Goal: Task Accomplishment & Management: Use online tool/utility

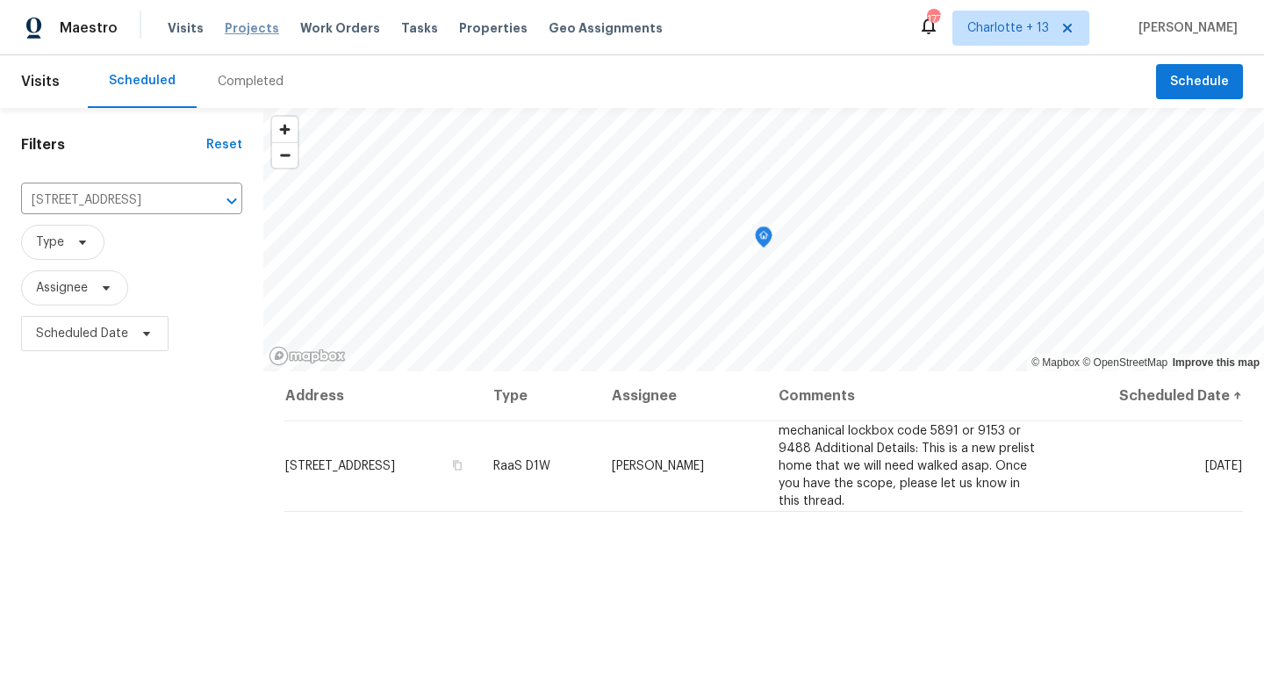
click at [252, 26] on span "Projects" at bounding box center [252, 28] width 54 height 18
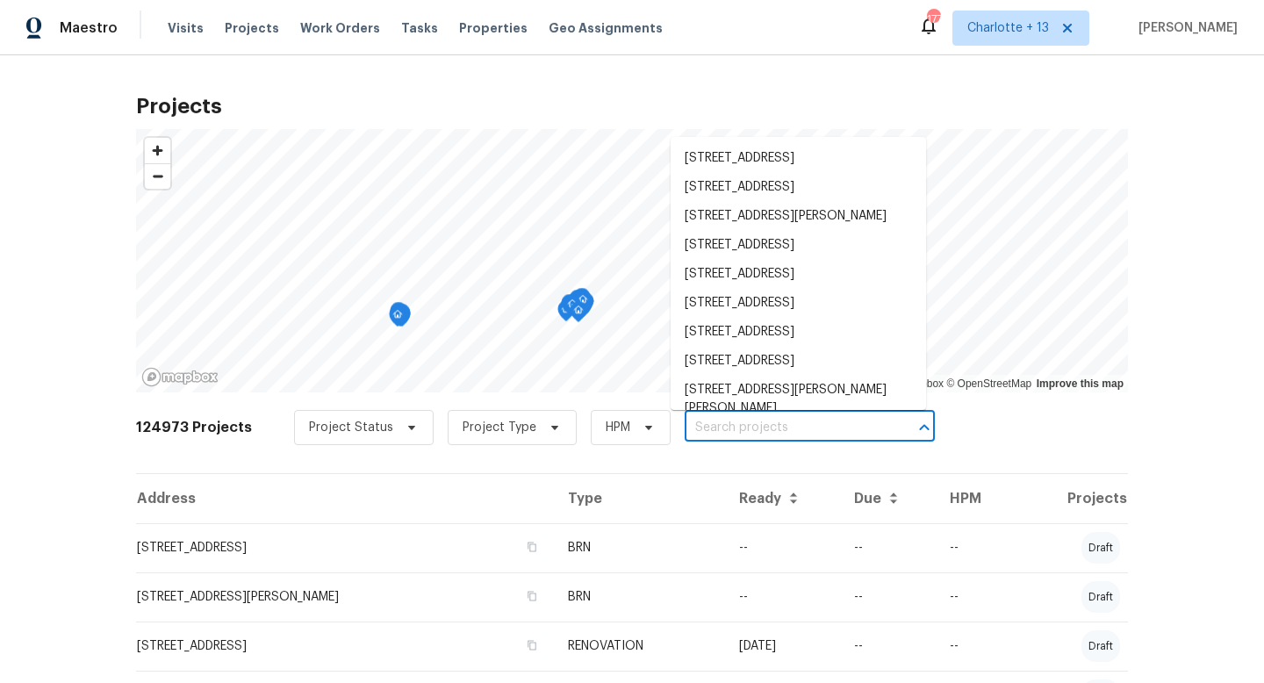
click at [692, 420] on input "text" at bounding box center [784, 427] width 201 height 27
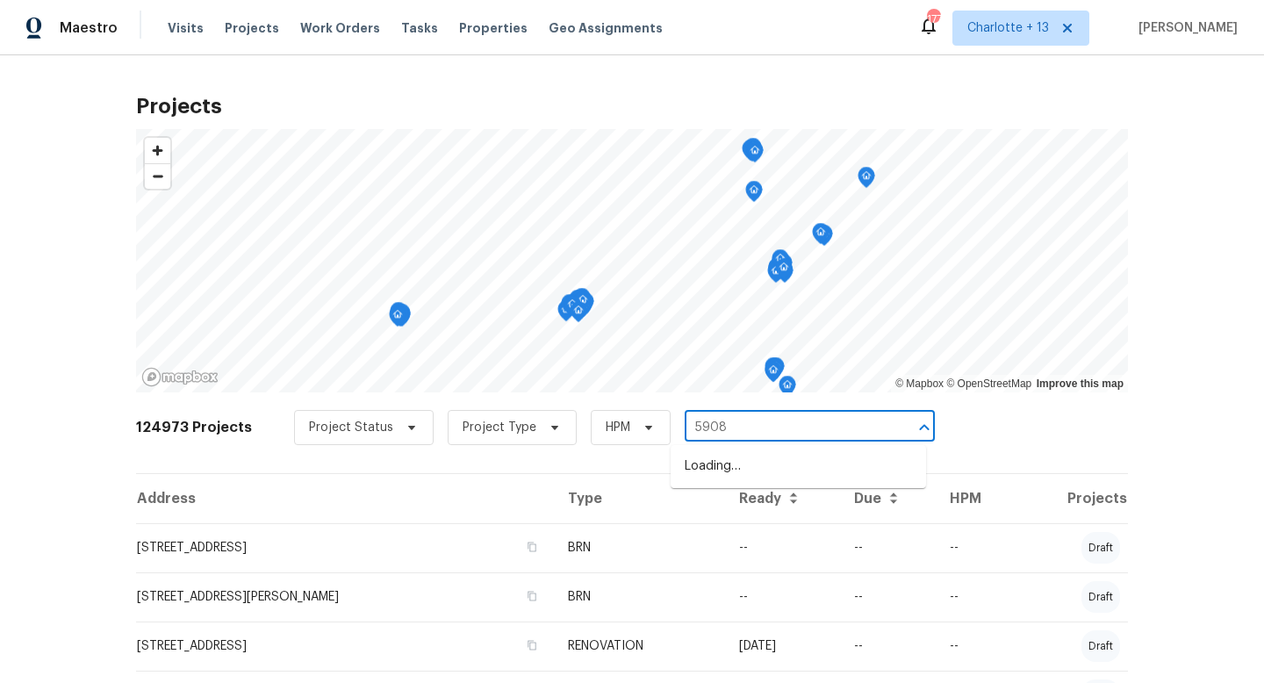
type input "5908 l"
click at [725, 510] on li "[STREET_ADDRESS]" at bounding box center [797, 495] width 255 height 29
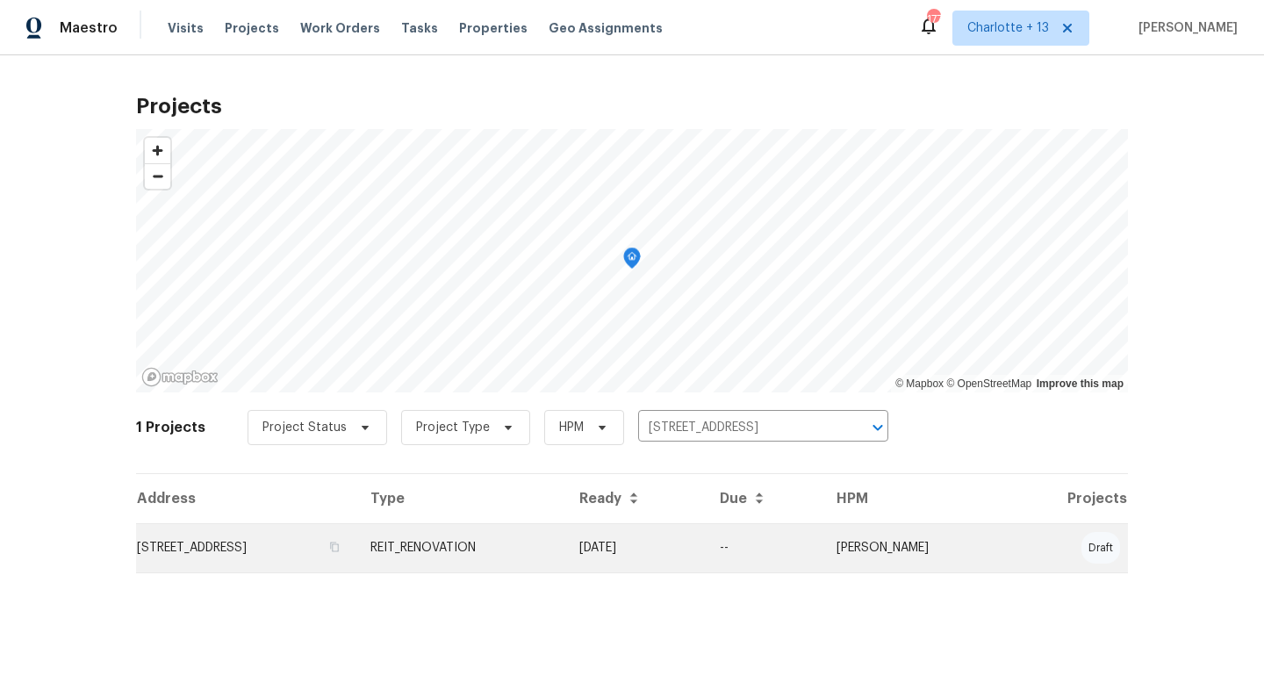
click at [565, 546] on td "REIT_RENOVATION" at bounding box center [460, 547] width 209 height 49
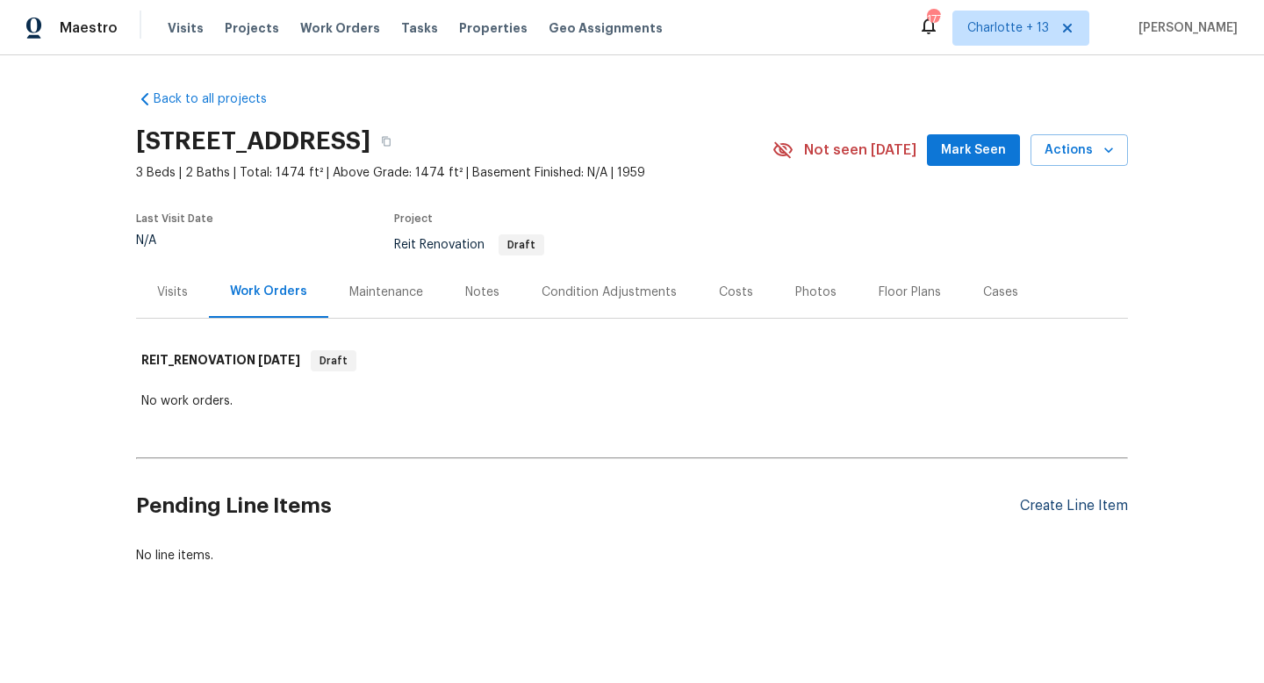
click at [1038, 505] on div "Create Line Item" at bounding box center [1074, 506] width 108 height 17
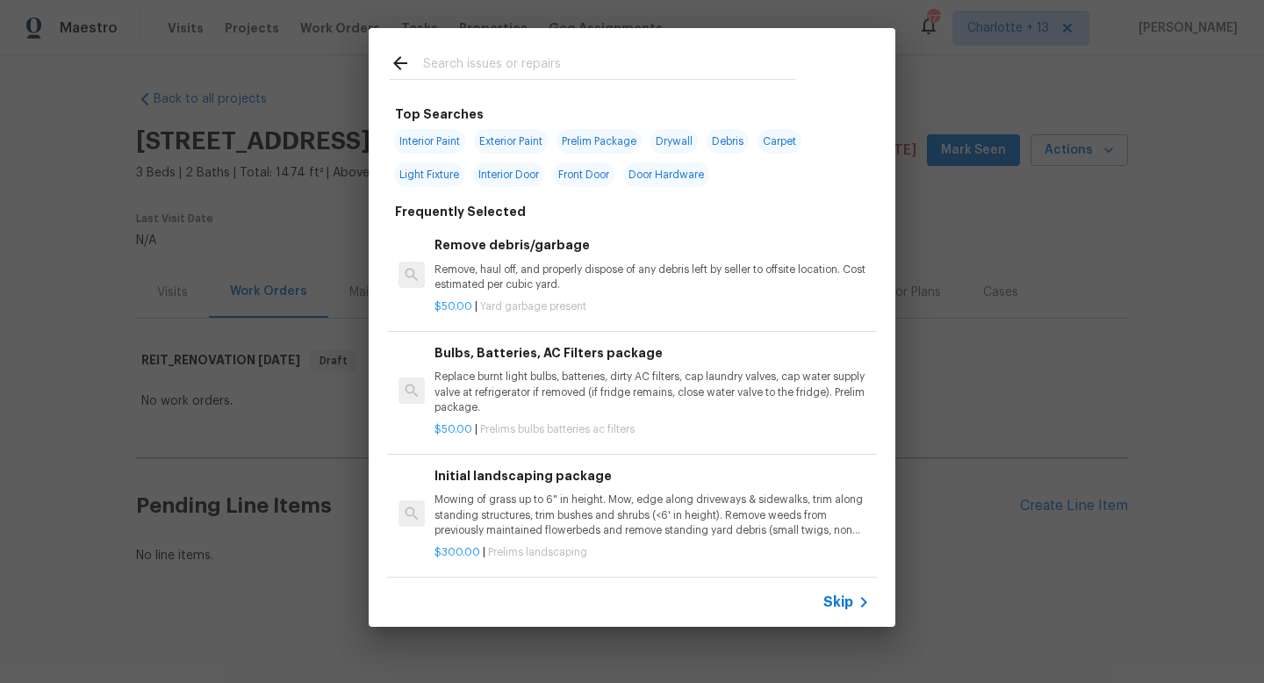
click at [536, 64] on input "text" at bounding box center [609, 66] width 372 height 26
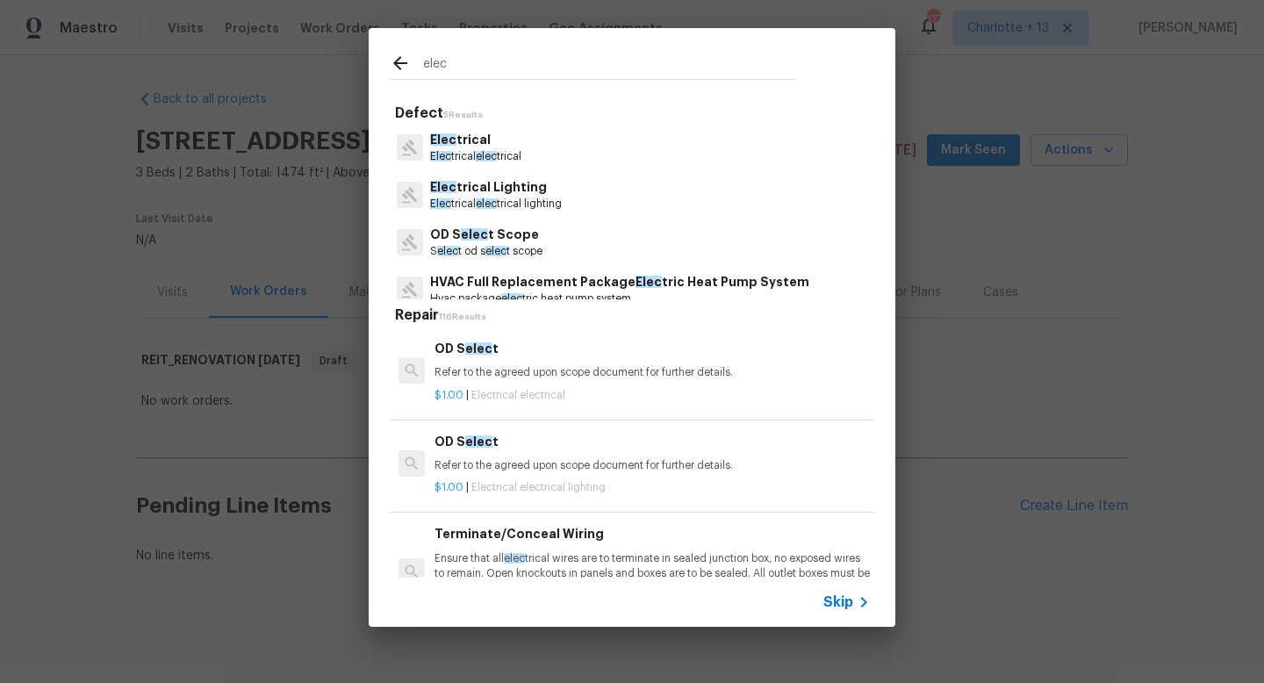
type input "elec"
click at [487, 141] on p "Elec trical" at bounding box center [475, 140] width 91 height 18
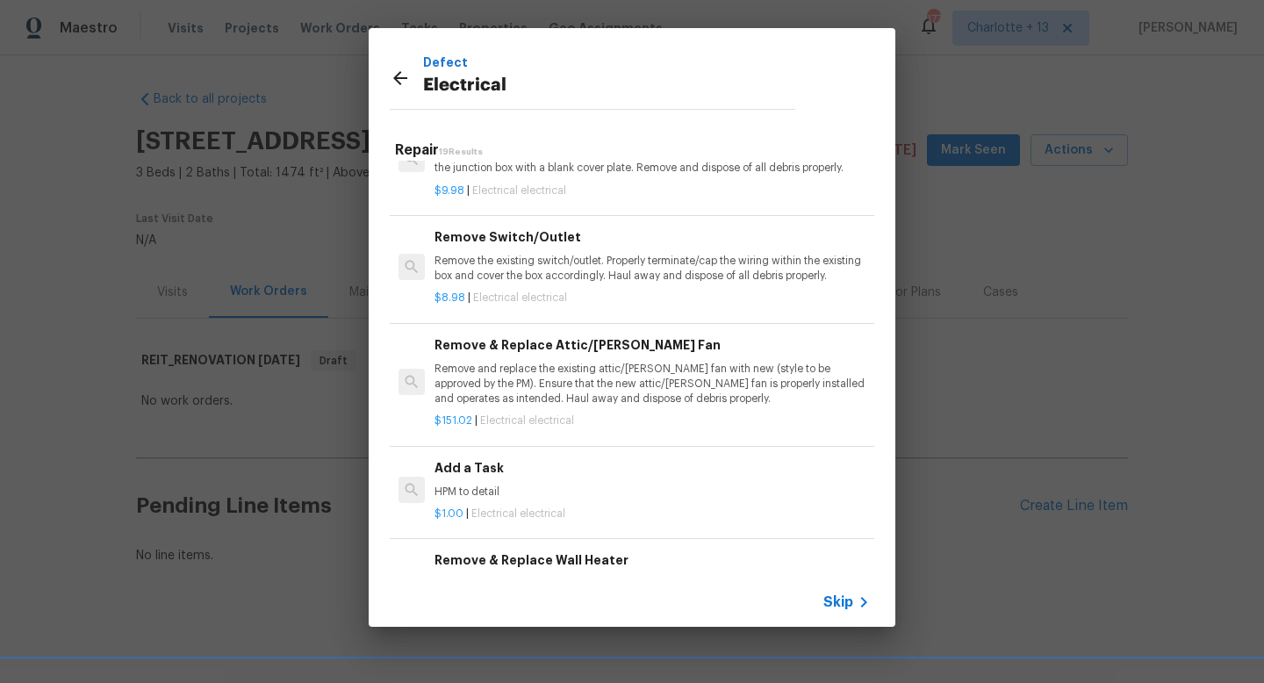
scroll to position [1276, 0]
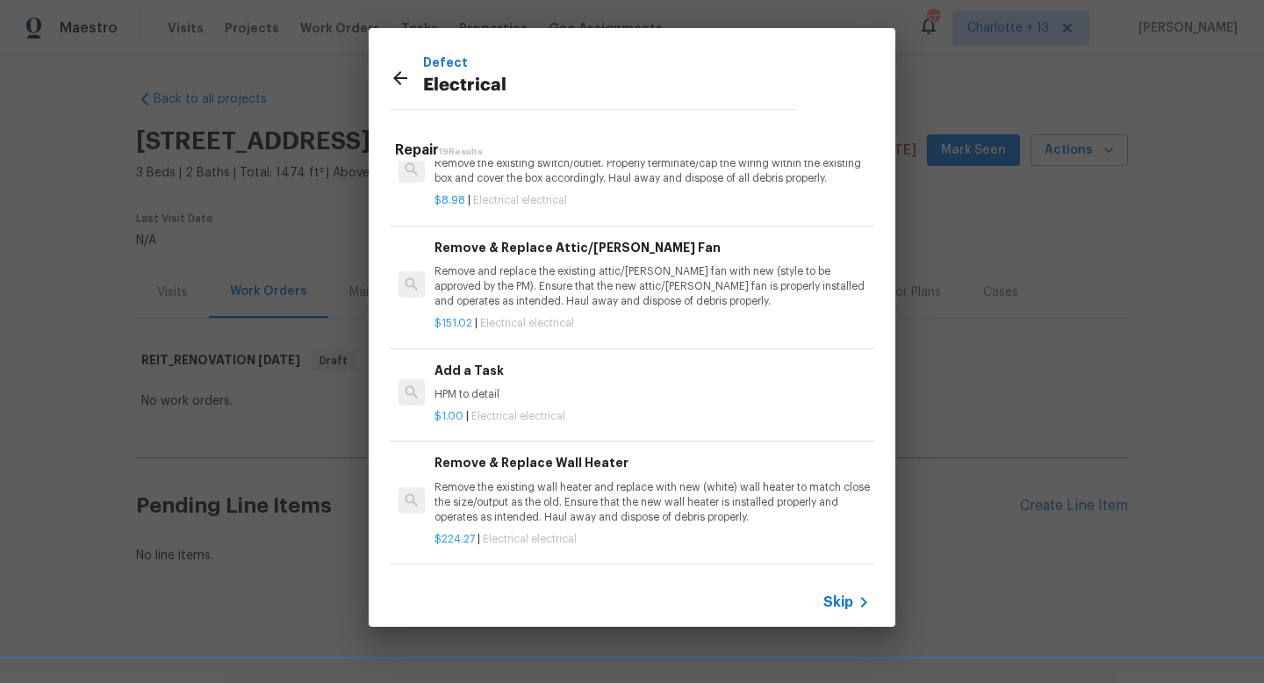
click at [469, 387] on p "HPM to detail" at bounding box center [651, 394] width 435 height 15
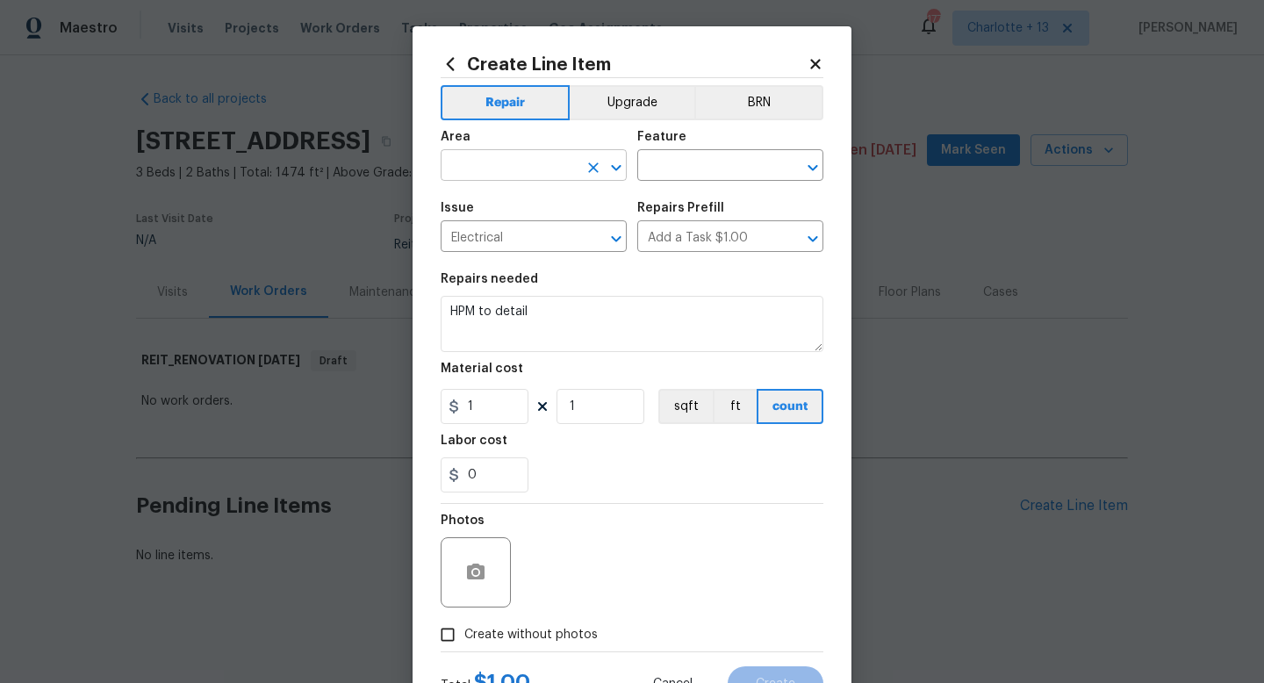
click at [547, 156] on input "text" at bounding box center [509, 167] width 137 height 27
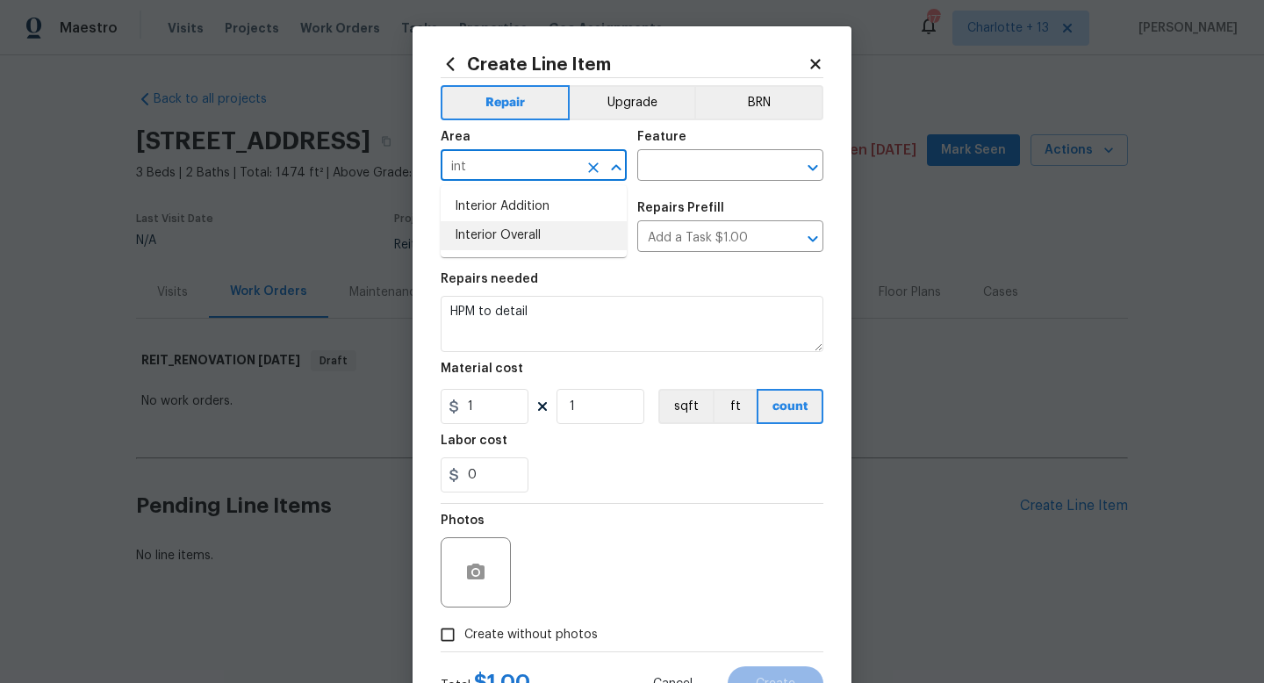
click at [516, 235] on li "Interior Overall" at bounding box center [534, 235] width 186 height 29
type input "Interior Overall"
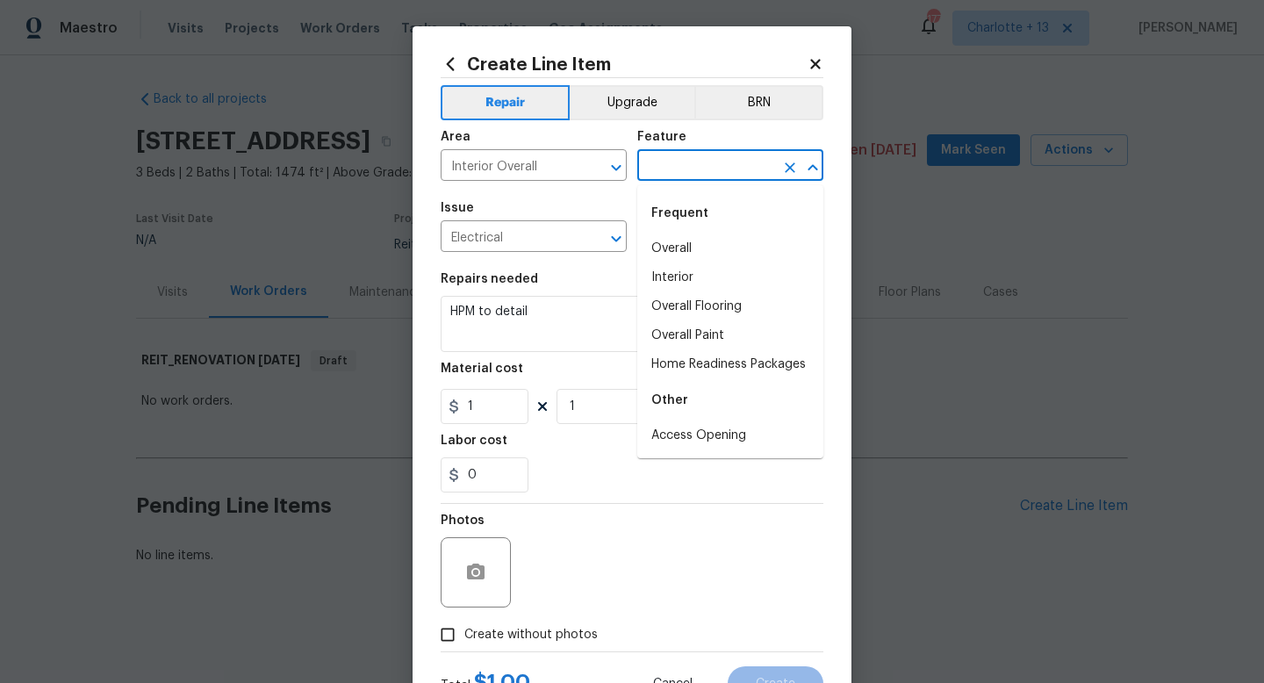
click at [656, 173] on input "text" at bounding box center [705, 167] width 137 height 27
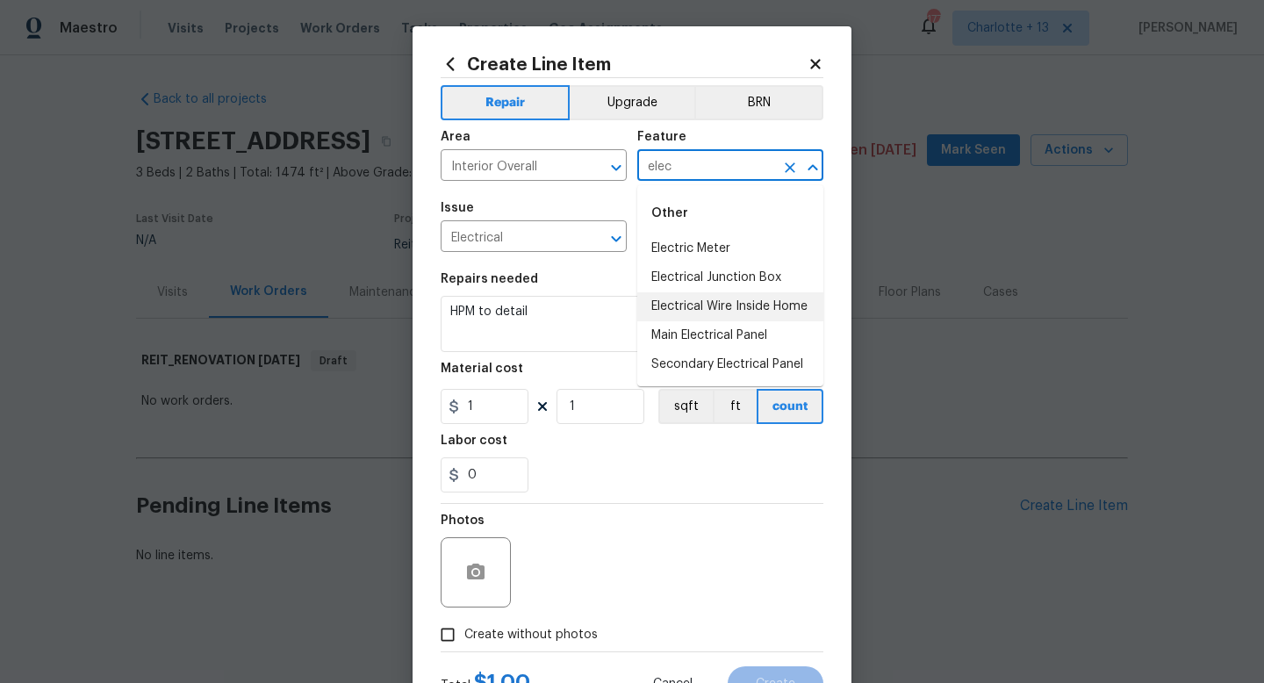
click at [740, 300] on li "Electrical Wire Inside Home" at bounding box center [730, 306] width 186 height 29
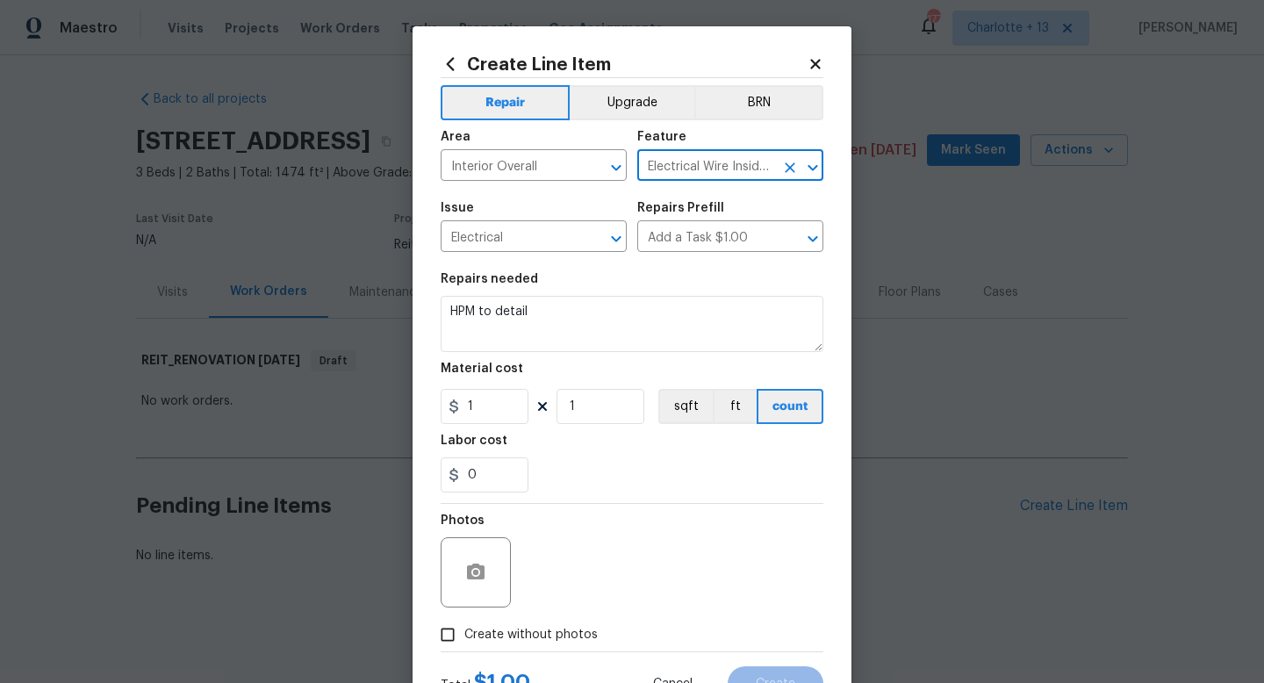
type input "Electrical Wire Inside Home"
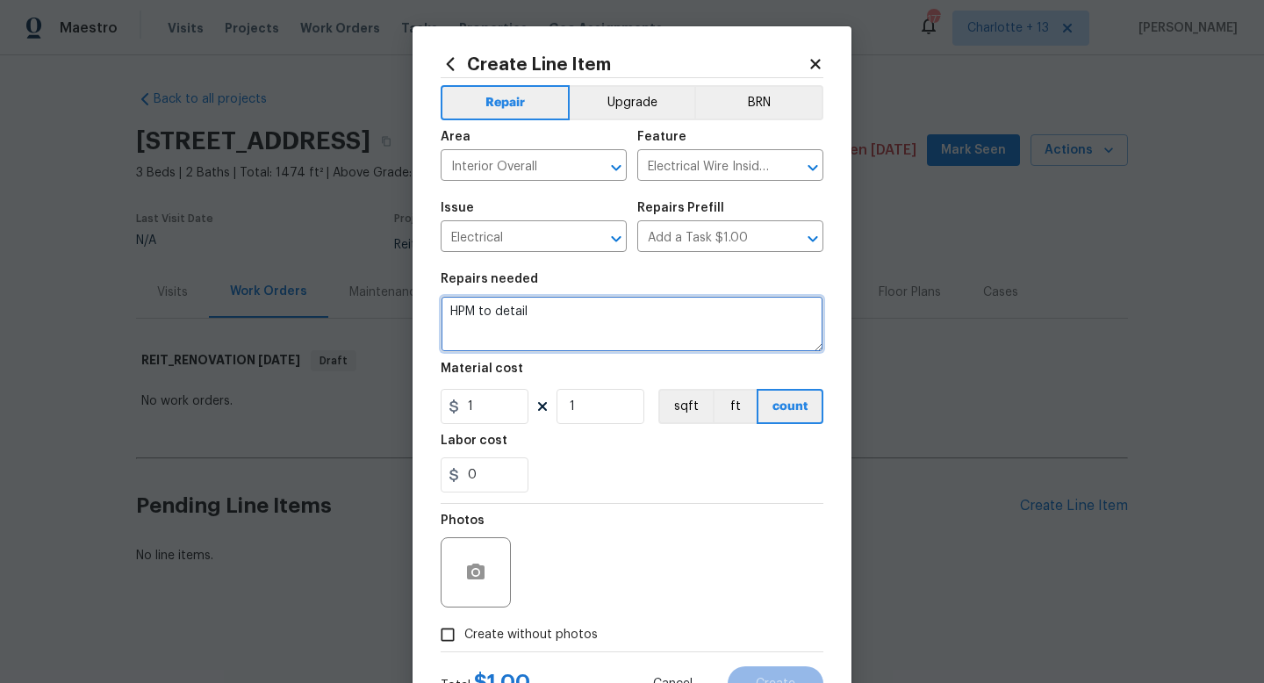
click at [609, 322] on textarea "HPM to detail" at bounding box center [632, 324] width 383 height 56
paste textarea "Exposed electrical junction boxes inside the attic space. 4Point 2) SUB PANEL T…"
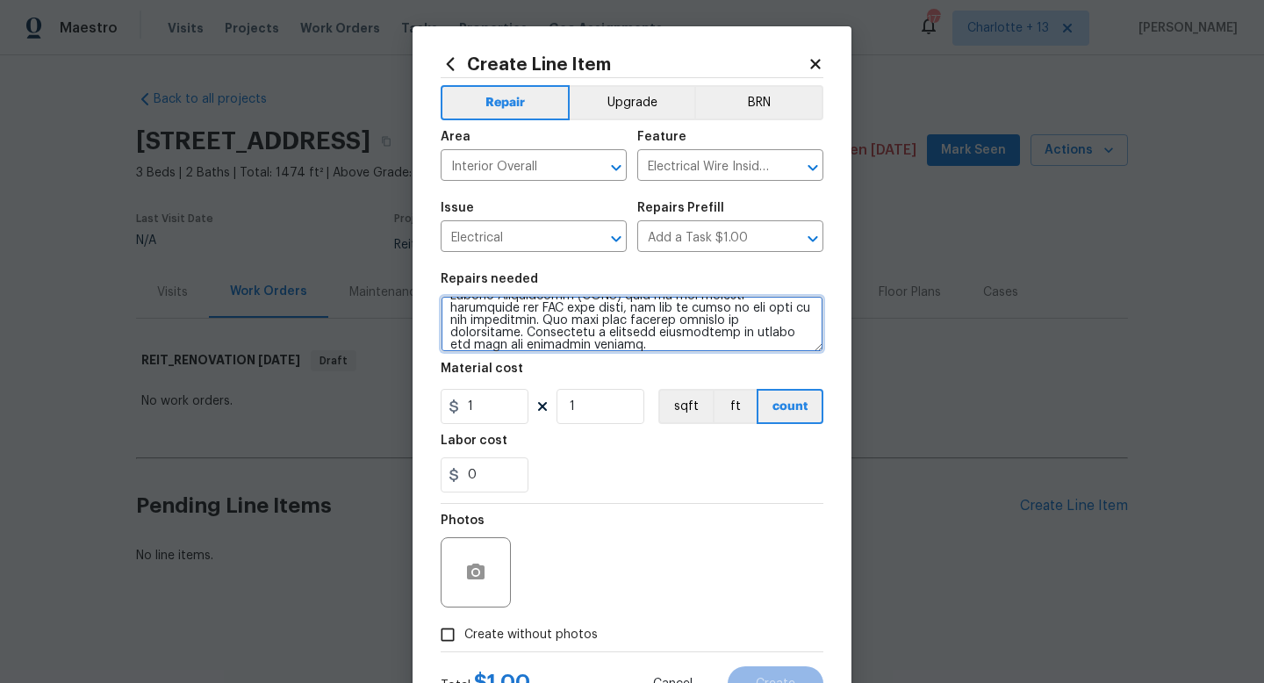
type textarea "HPM to detail Exposed electrical junction boxes inside the attic space. 4Point …"
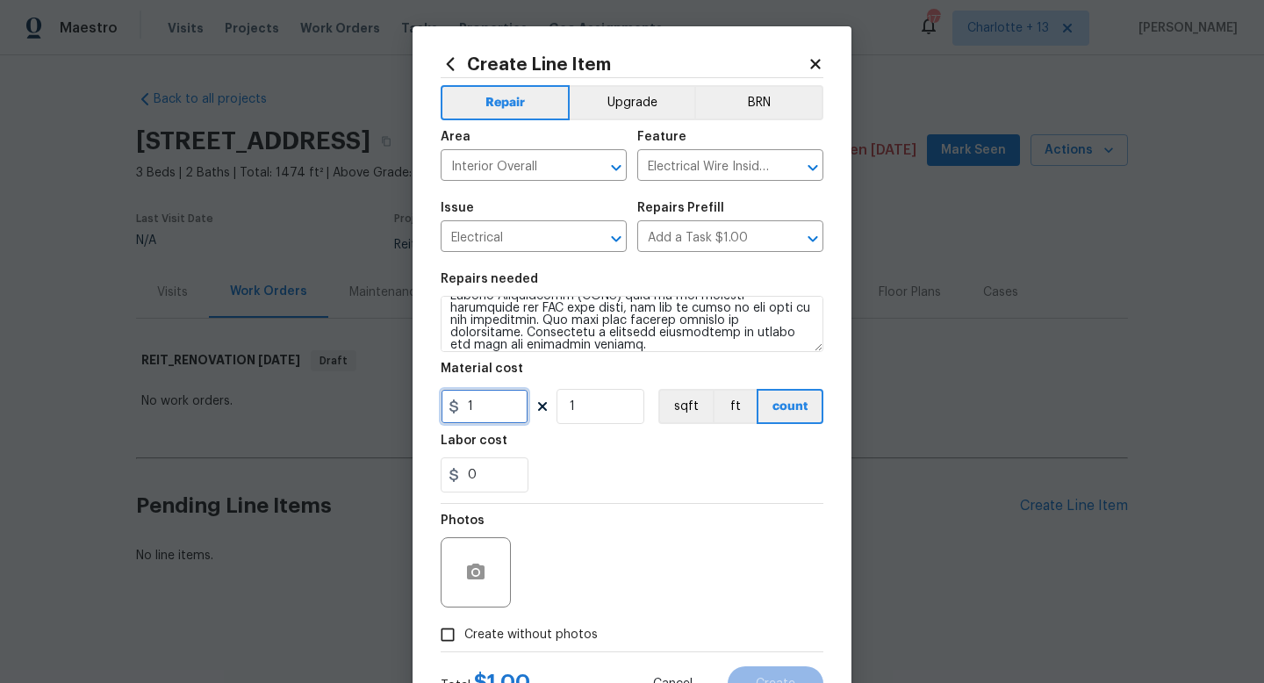
click at [499, 414] on input "1" at bounding box center [485, 406] width 88 height 35
type input "75"
click at [446, 637] on input "Create without photos" at bounding box center [447, 634] width 33 height 33
checkbox input "true"
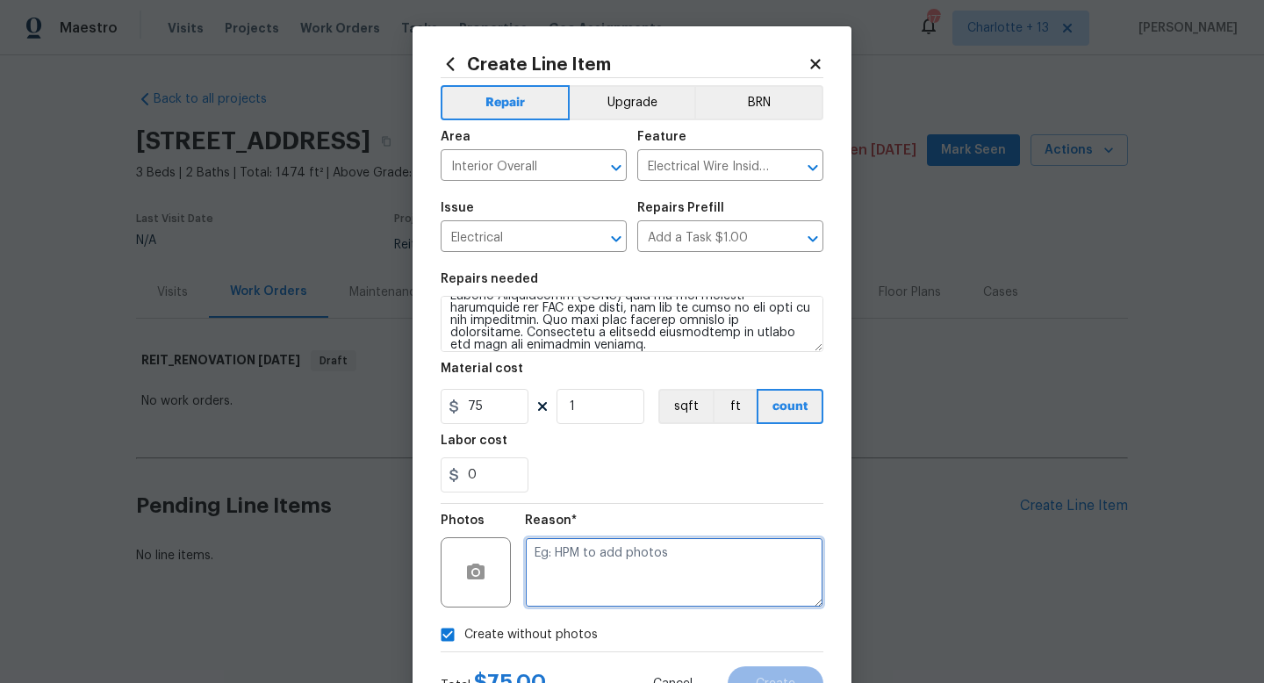
click at [555, 574] on textarea at bounding box center [674, 572] width 298 height 70
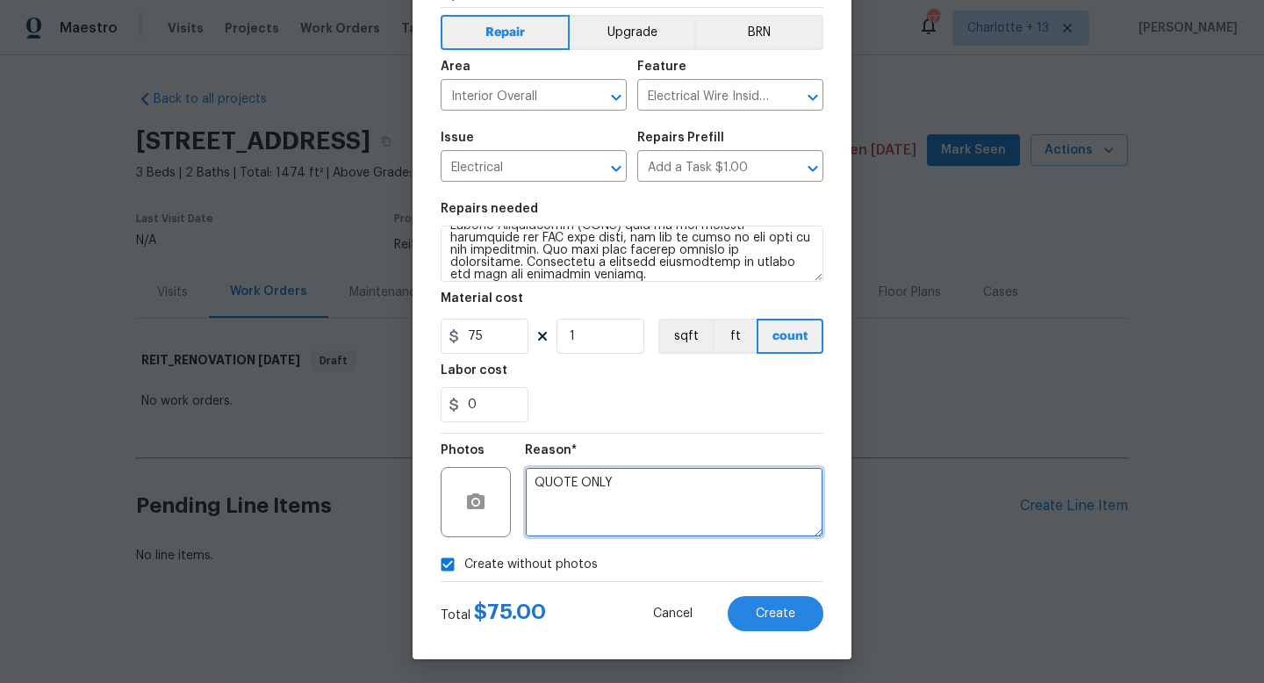
scroll to position [74, 0]
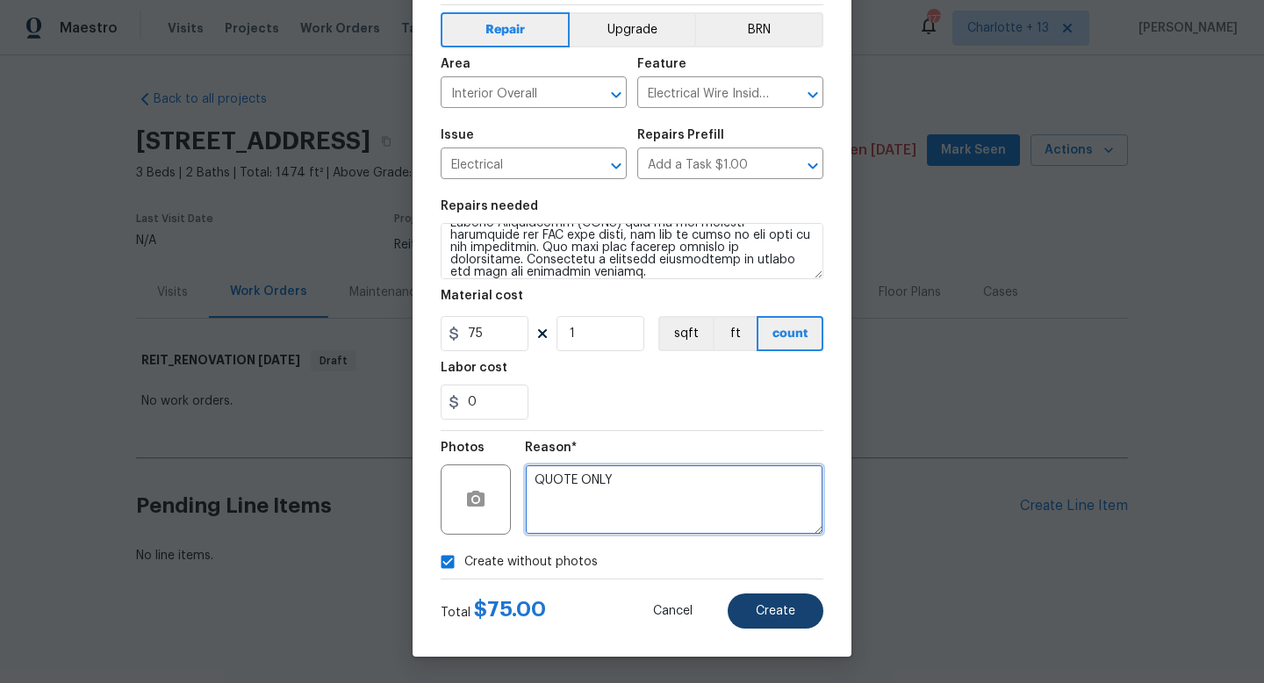
type textarea "QUOTE ONLY"
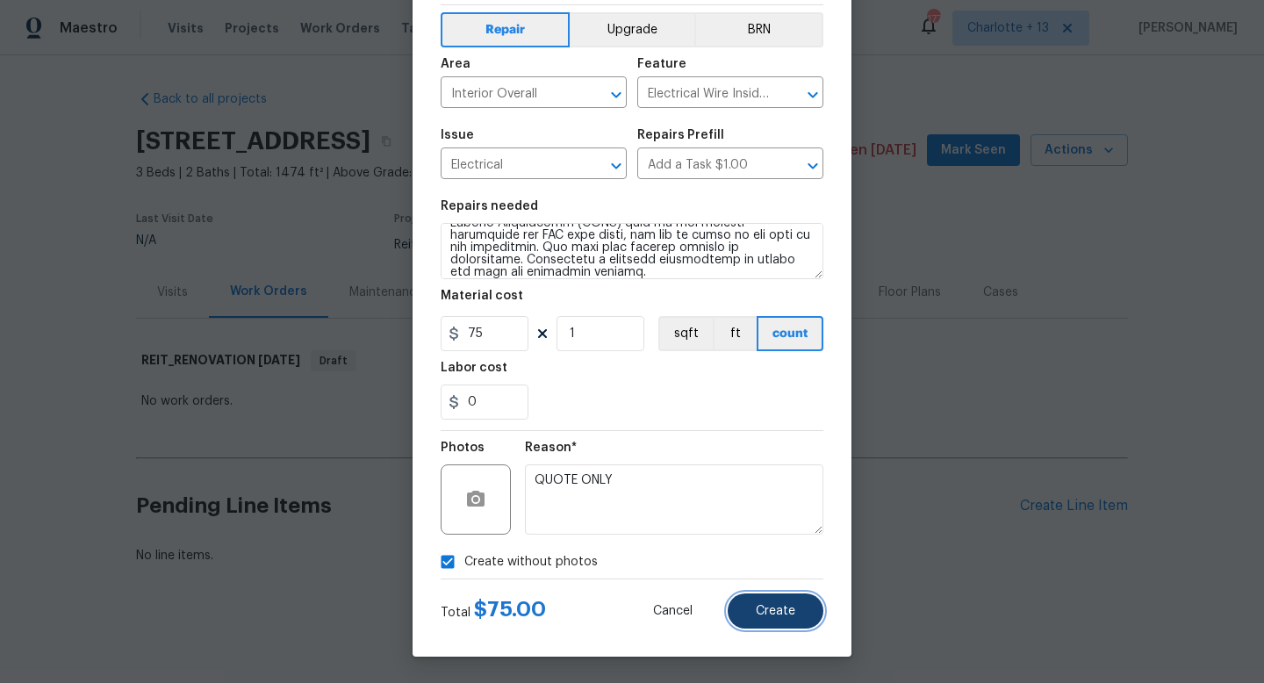
click at [753, 613] on button "Create" at bounding box center [775, 610] width 96 height 35
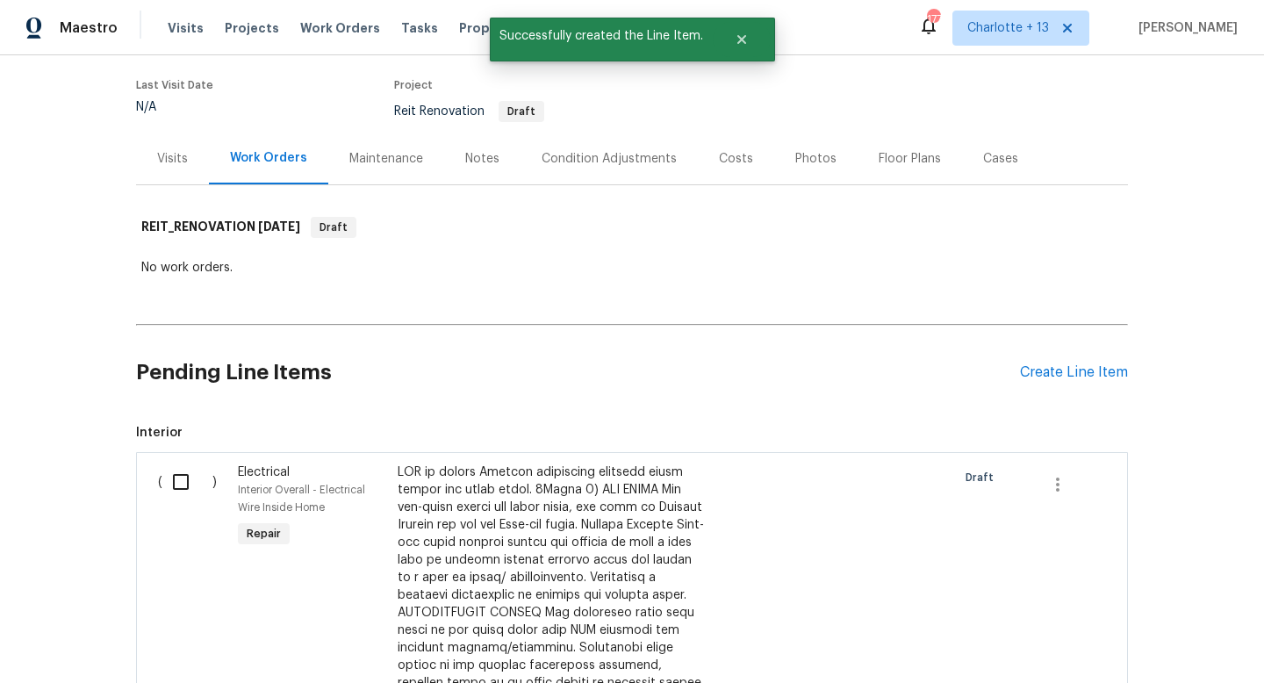
scroll to position [179, 0]
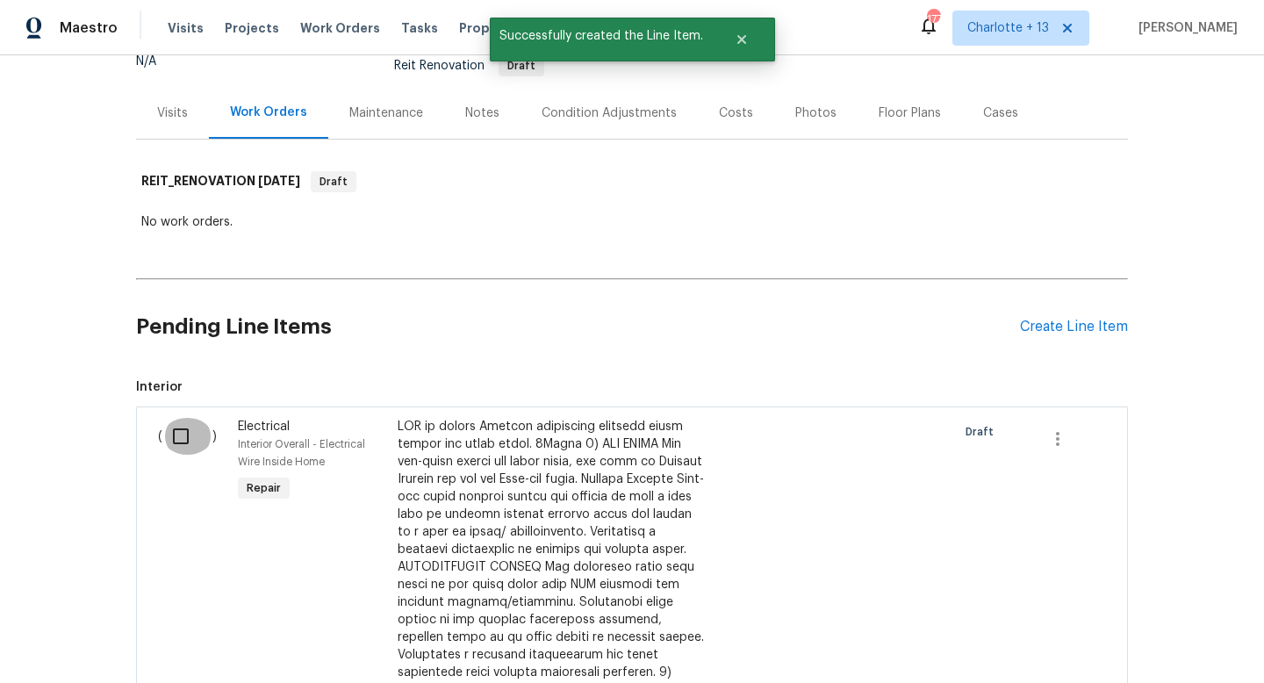
click at [180, 433] on input "checkbox" at bounding box center [187, 436] width 50 height 37
checkbox input "true"
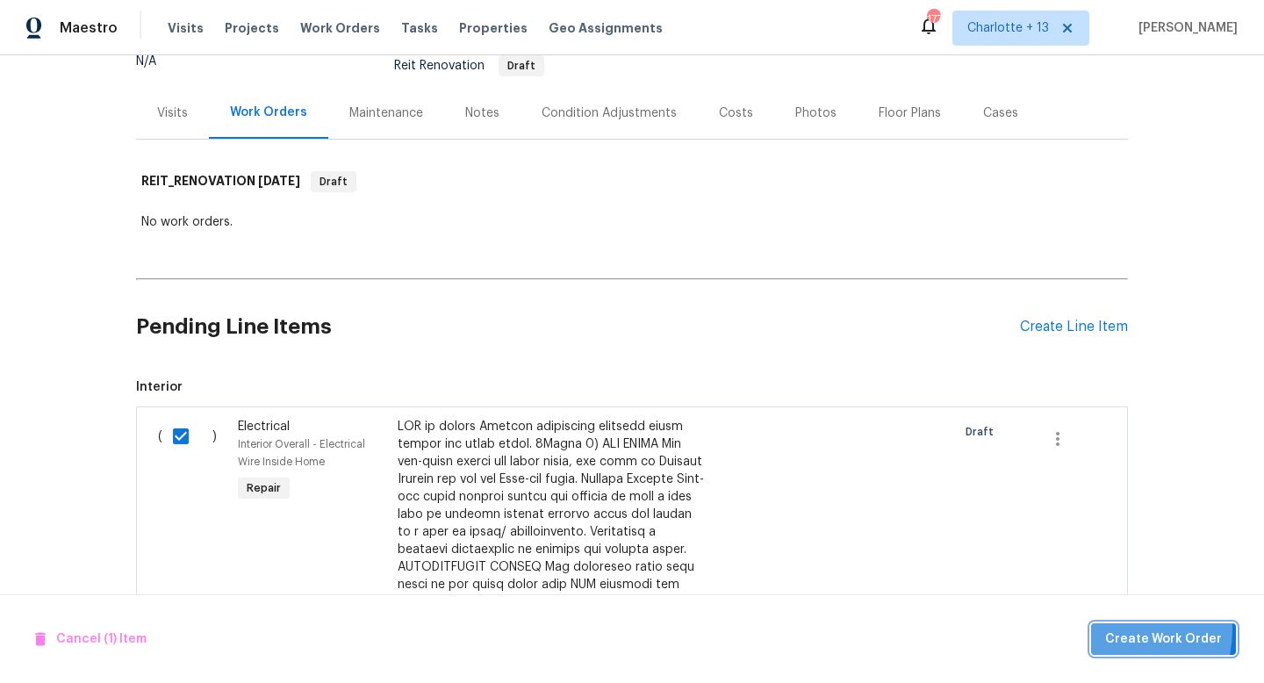
click at [1116, 628] on span "Create Work Order" at bounding box center [1163, 639] width 117 height 22
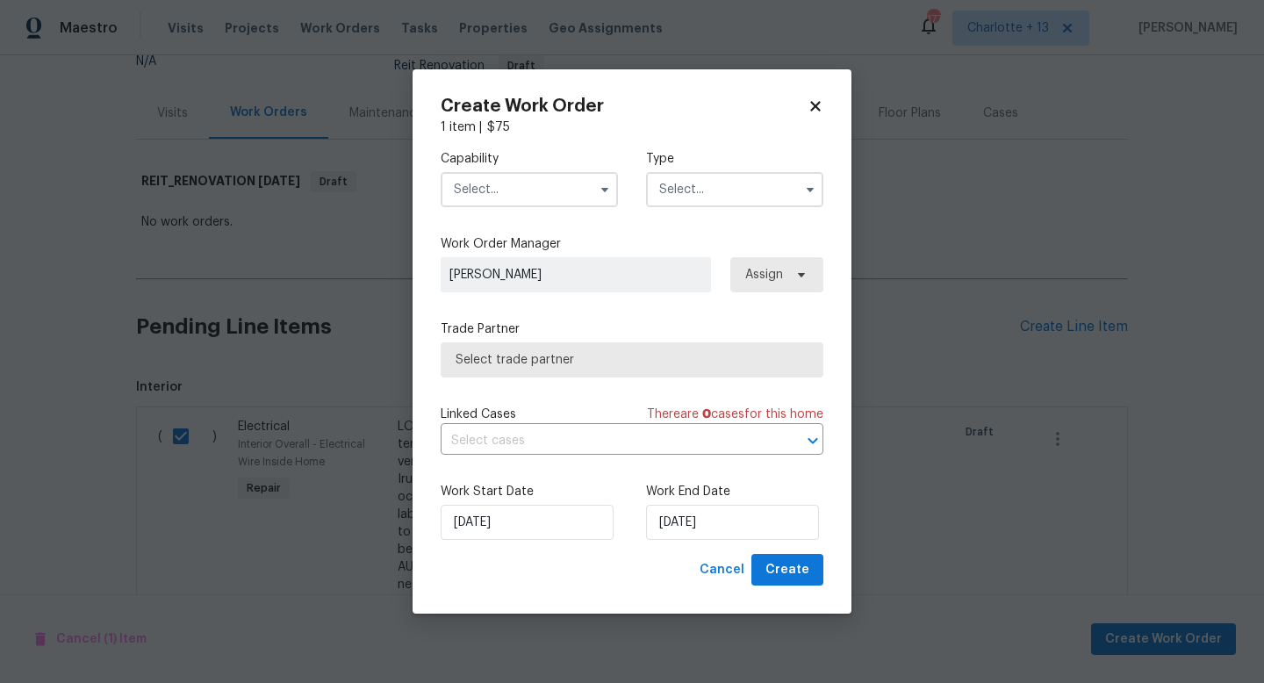
click at [501, 190] on input "text" at bounding box center [529, 189] width 177 height 35
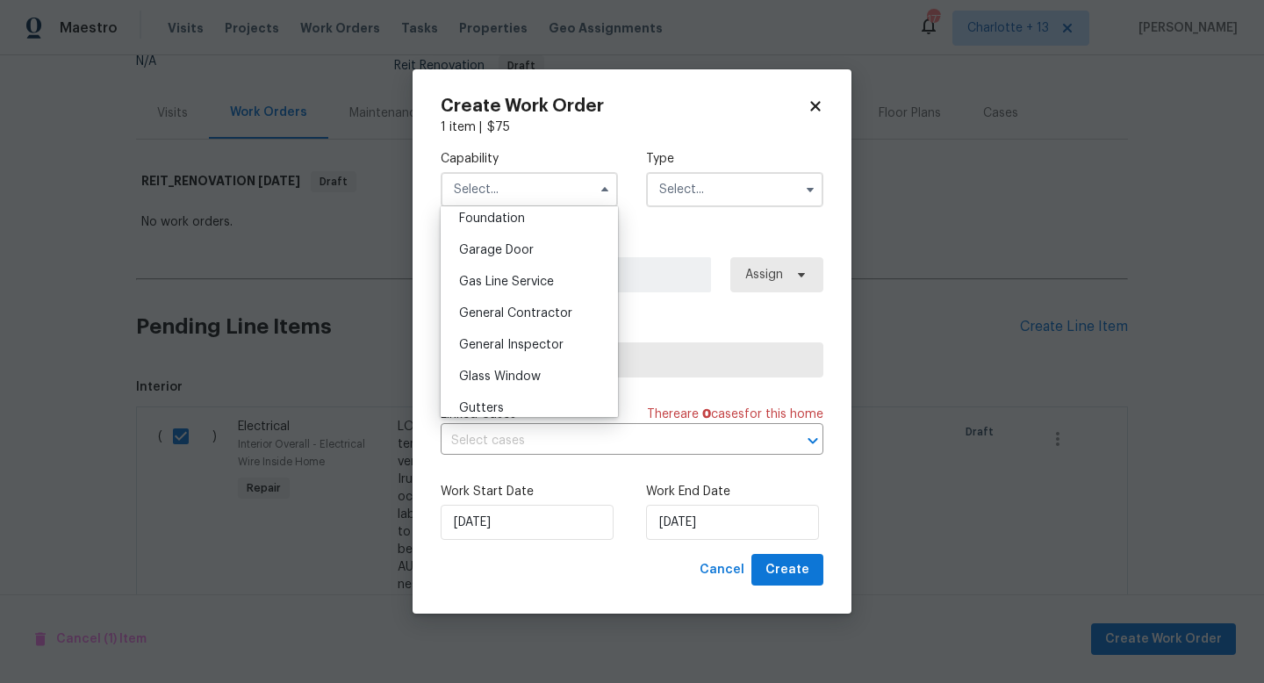
scroll to position [756, 0]
click at [542, 304] on span "General Contractor" at bounding box center [515, 310] width 113 height 12
type input "General Contractor"
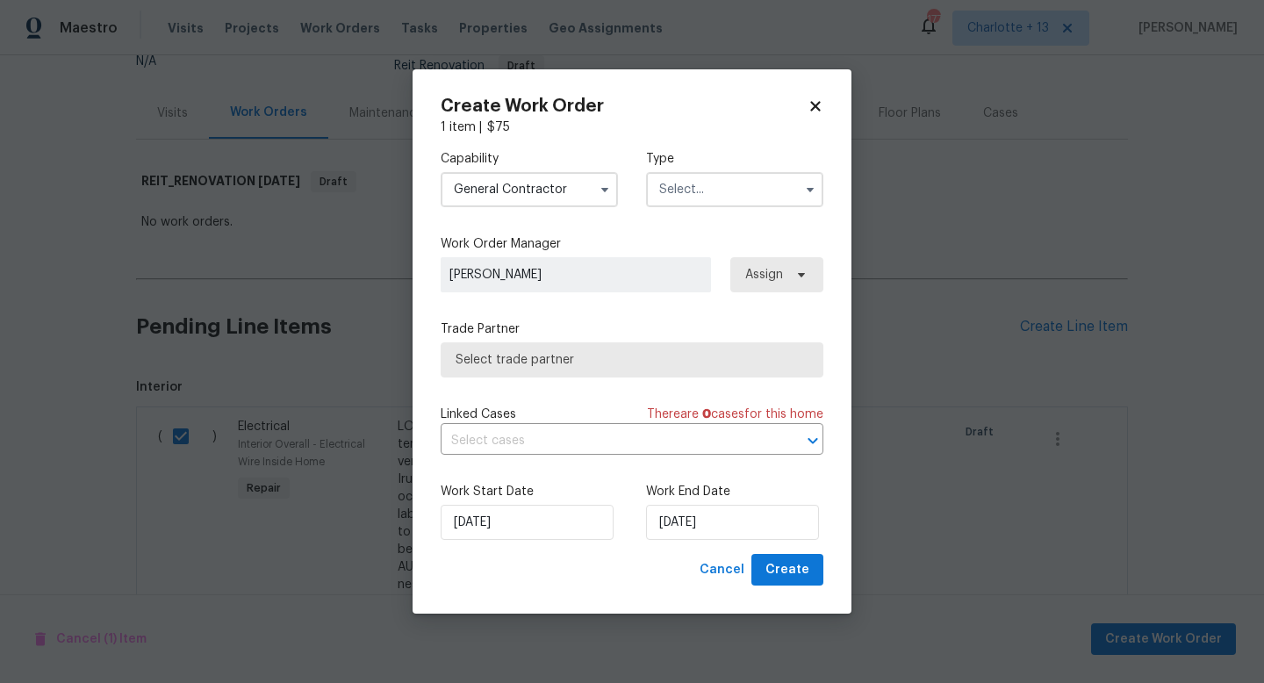
click at [720, 182] on input "text" at bounding box center [734, 189] width 177 height 35
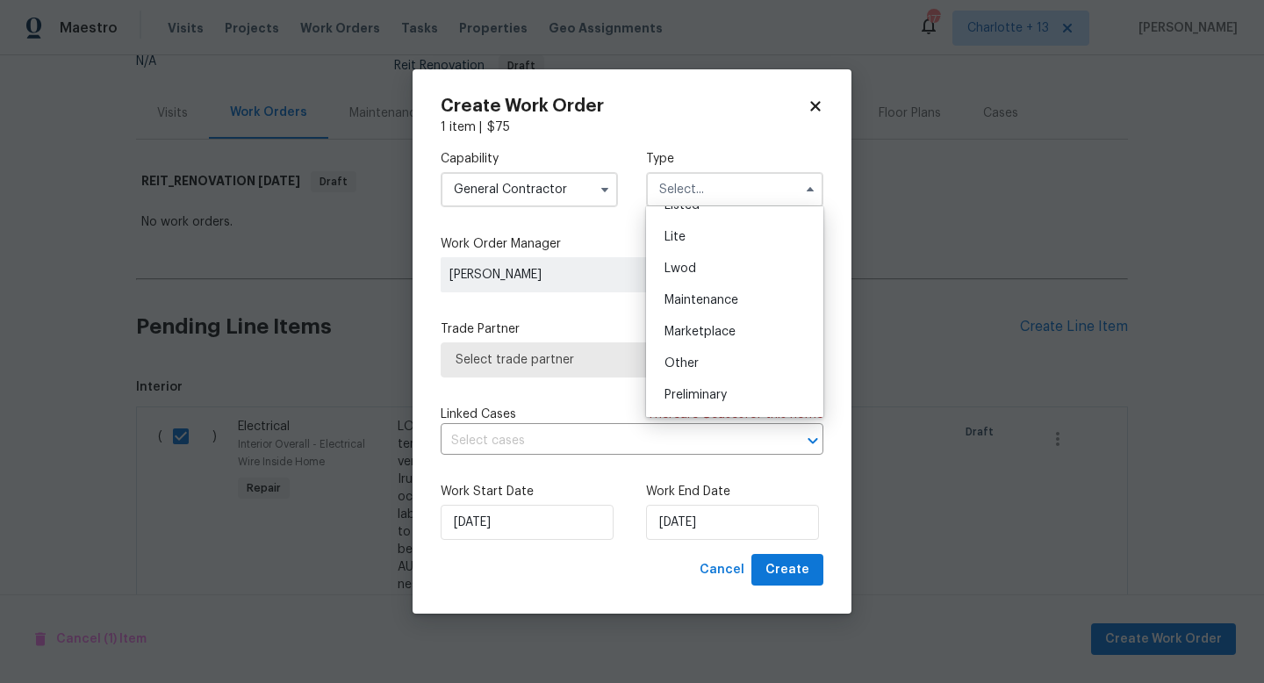
scroll to position [398, 0]
click at [732, 241] on span "Reit Renovation" at bounding box center [709, 239] width 90 height 12
type input "Reit Renovation"
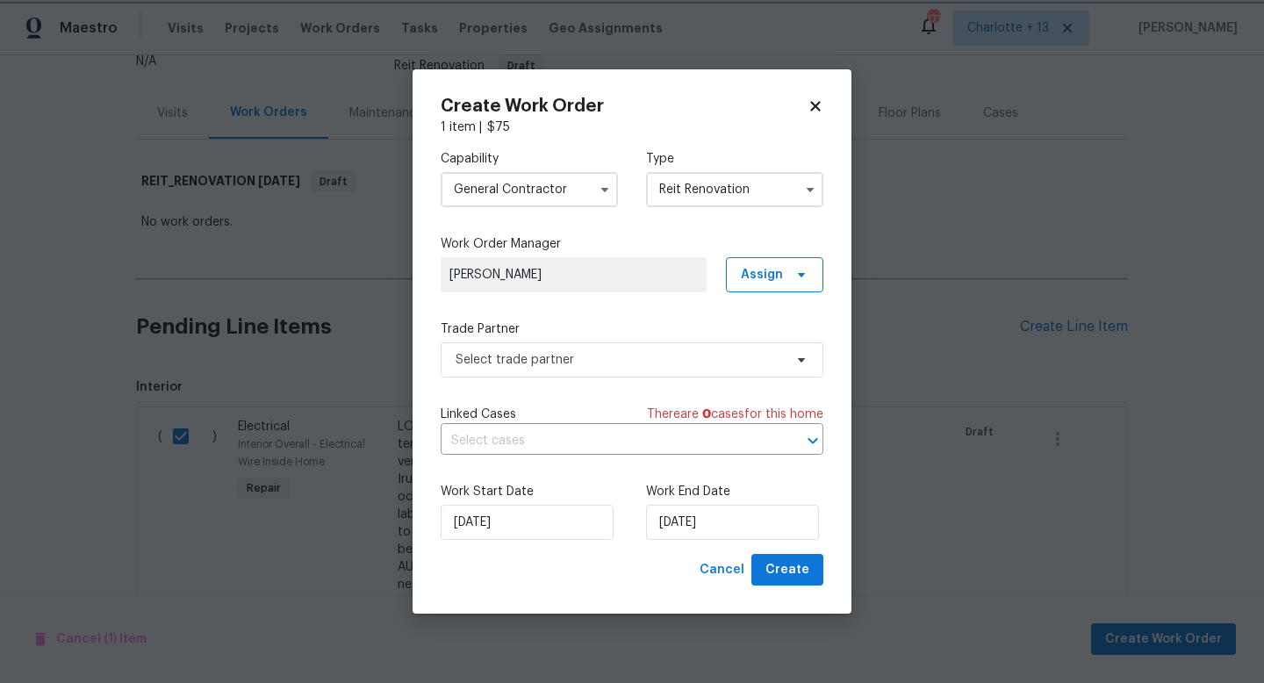
scroll to position [0, 0]
click at [711, 521] on input "[DATE]" at bounding box center [732, 522] width 173 height 35
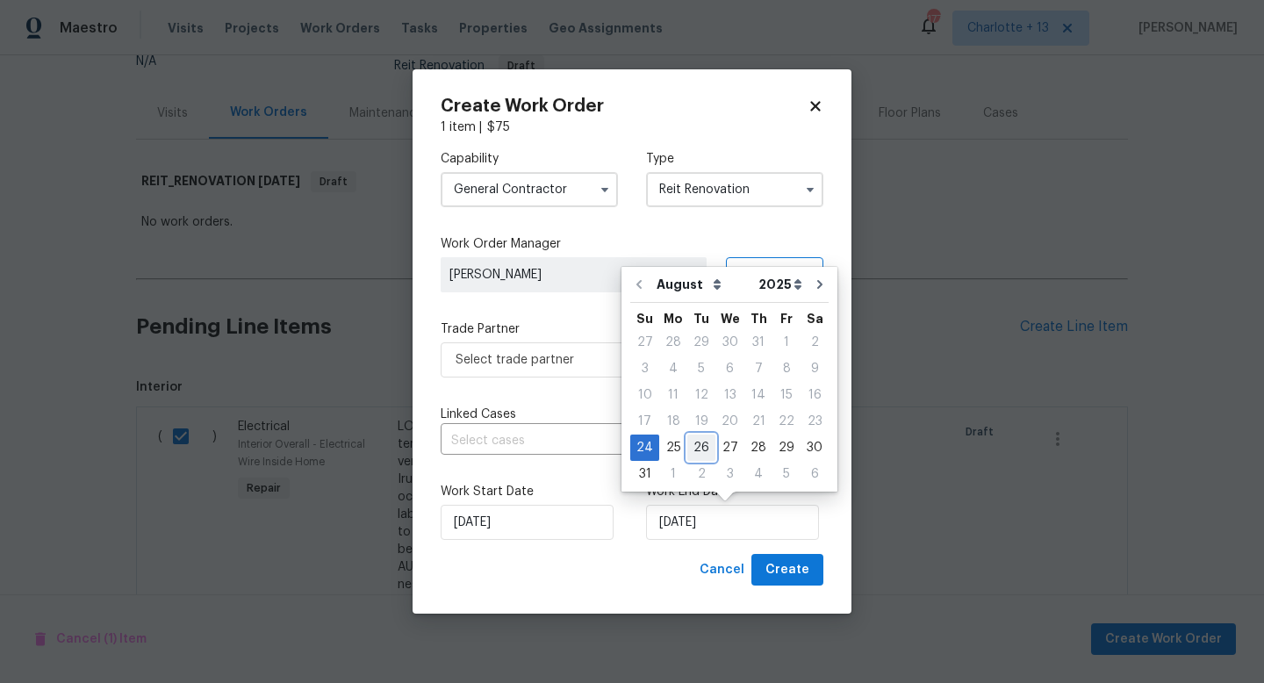
click at [704, 445] on div "26" at bounding box center [701, 447] width 28 height 25
type input "[DATE]"
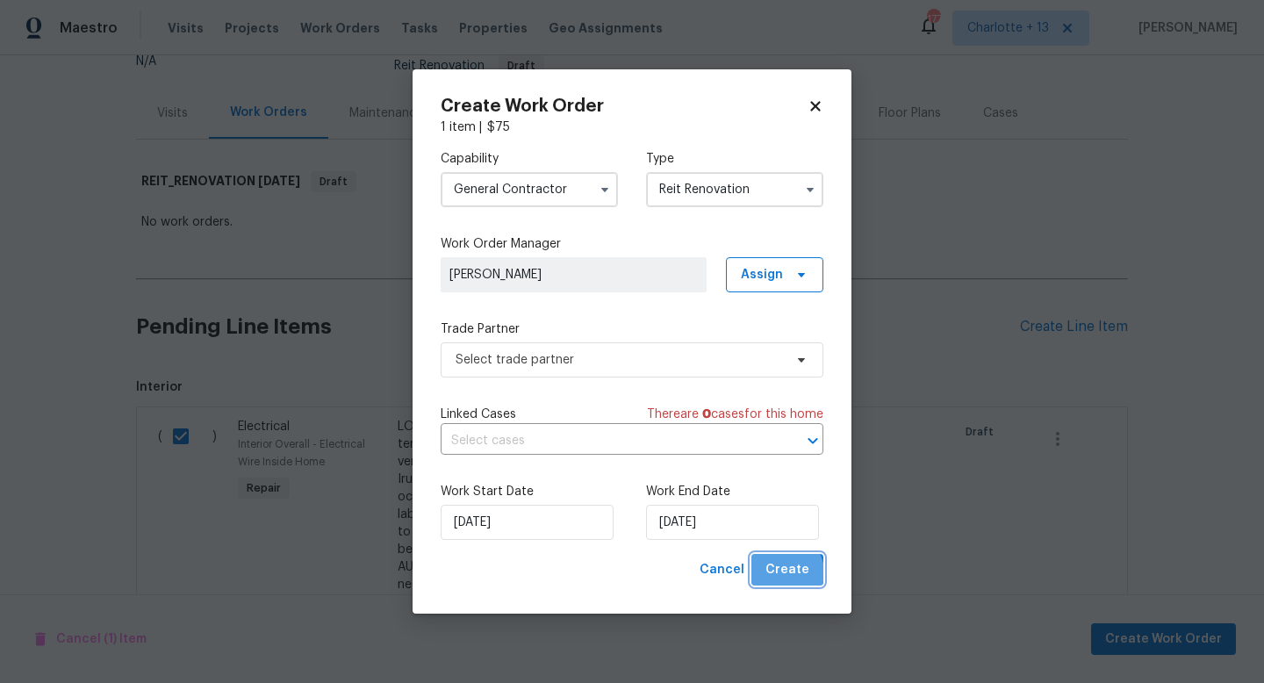
click at [785, 572] on span "Create" at bounding box center [787, 570] width 44 height 22
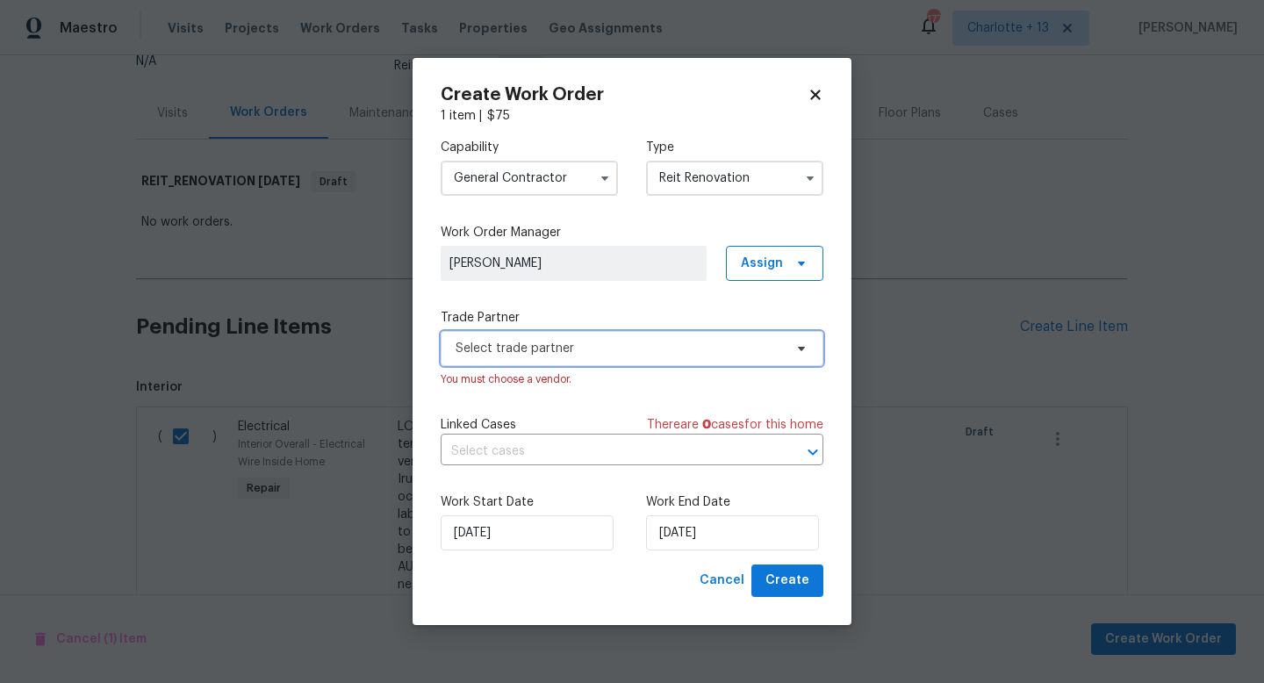
click at [641, 356] on span "Select trade partner" at bounding box center [618, 349] width 327 height 18
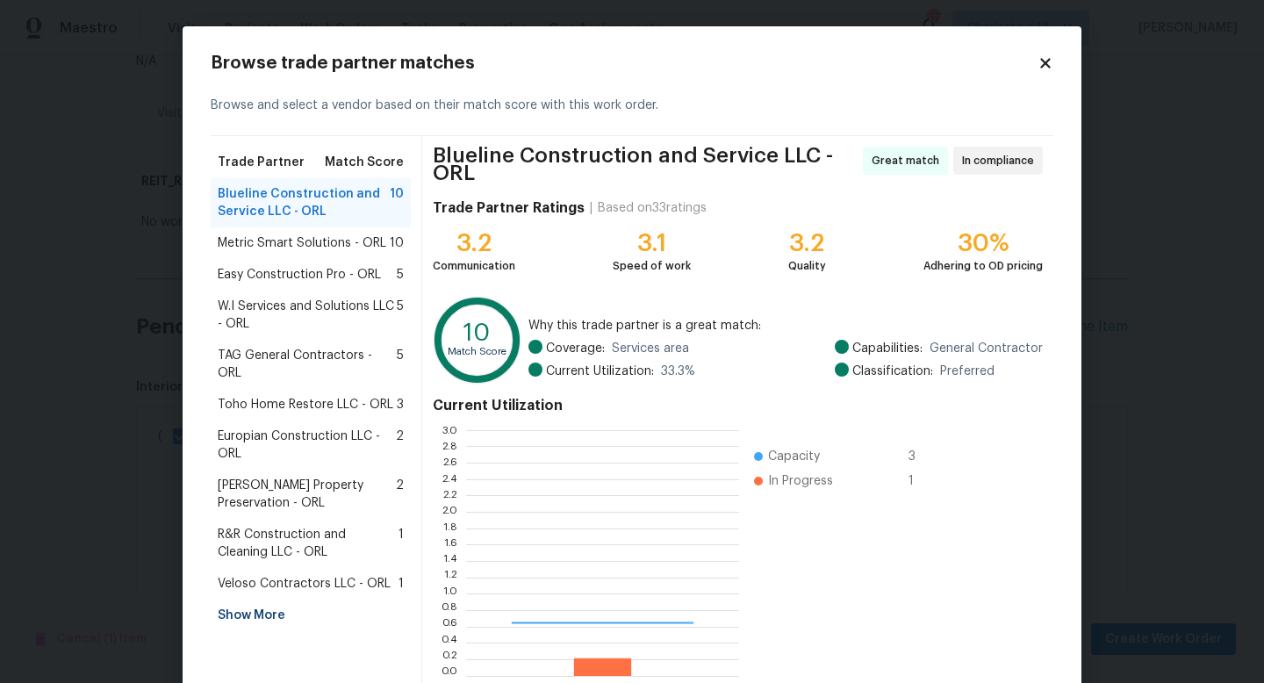
scroll to position [246, 273]
click at [256, 599] on div "Show More" at bounding box center [311, 615] width 200 height 32
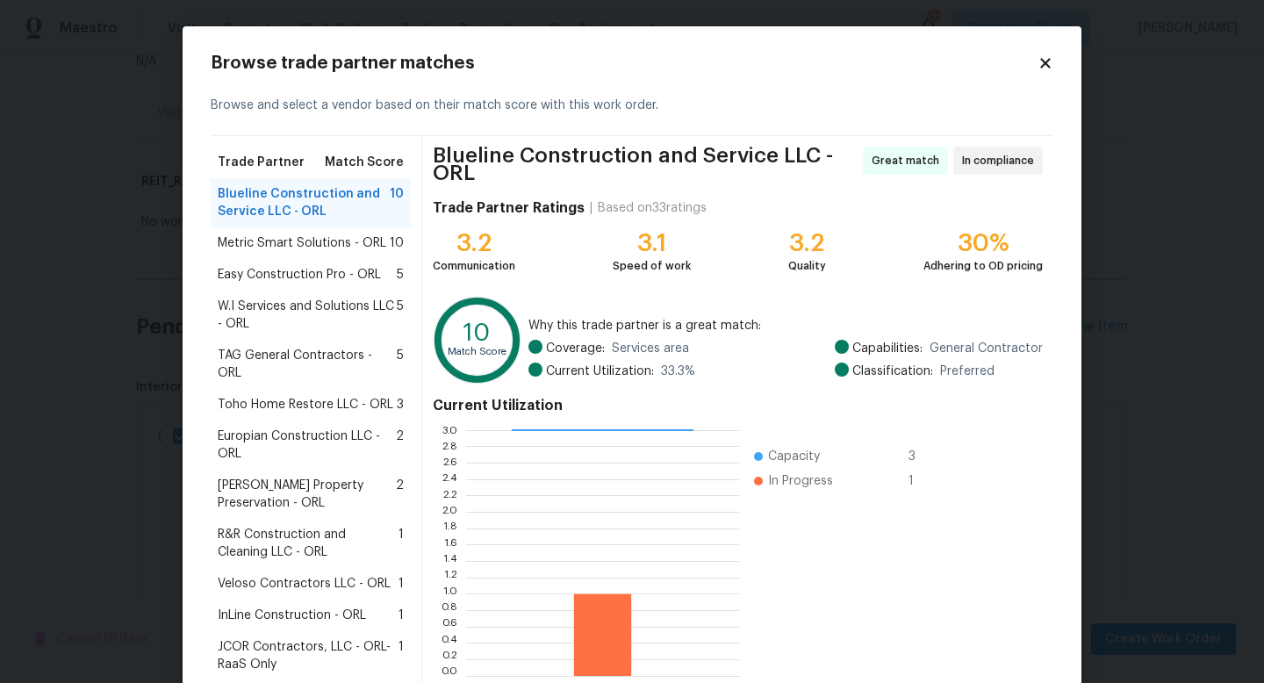
click at [235, 638] on span "JCOR Contractors, LLC - ORL-RaaS Only" at bounding box center [308, 655] width 181 height 35
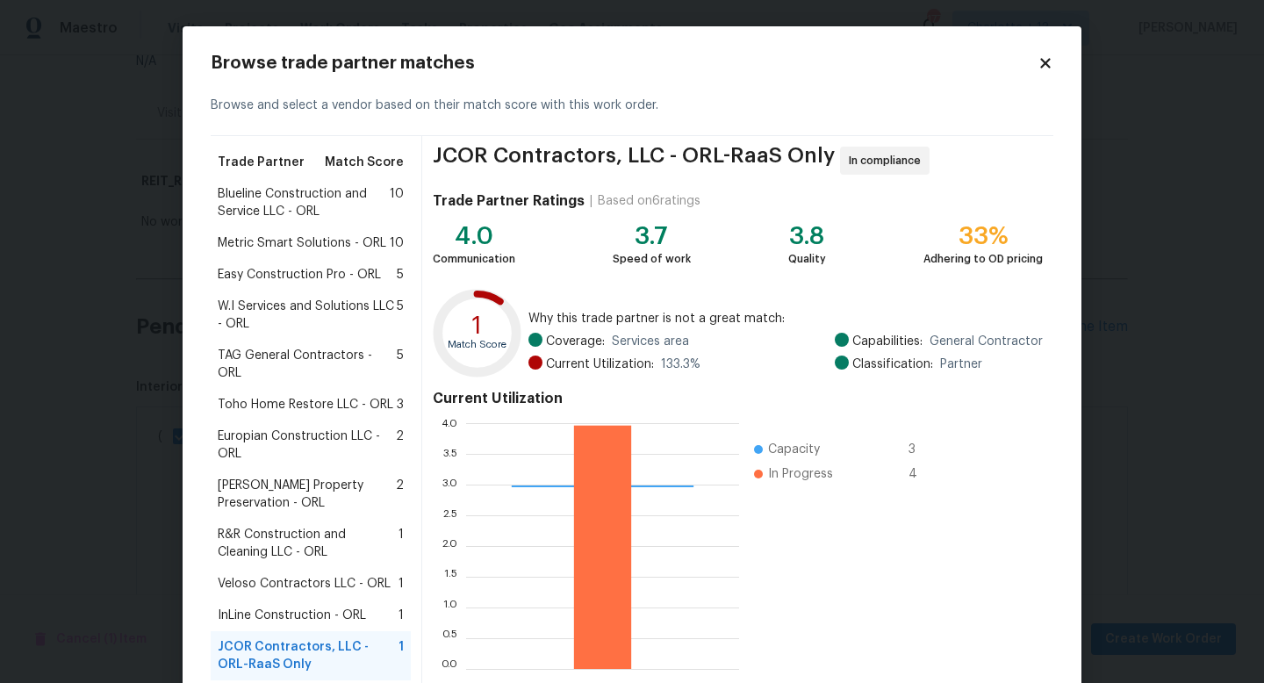
scroll to position [220, 0]
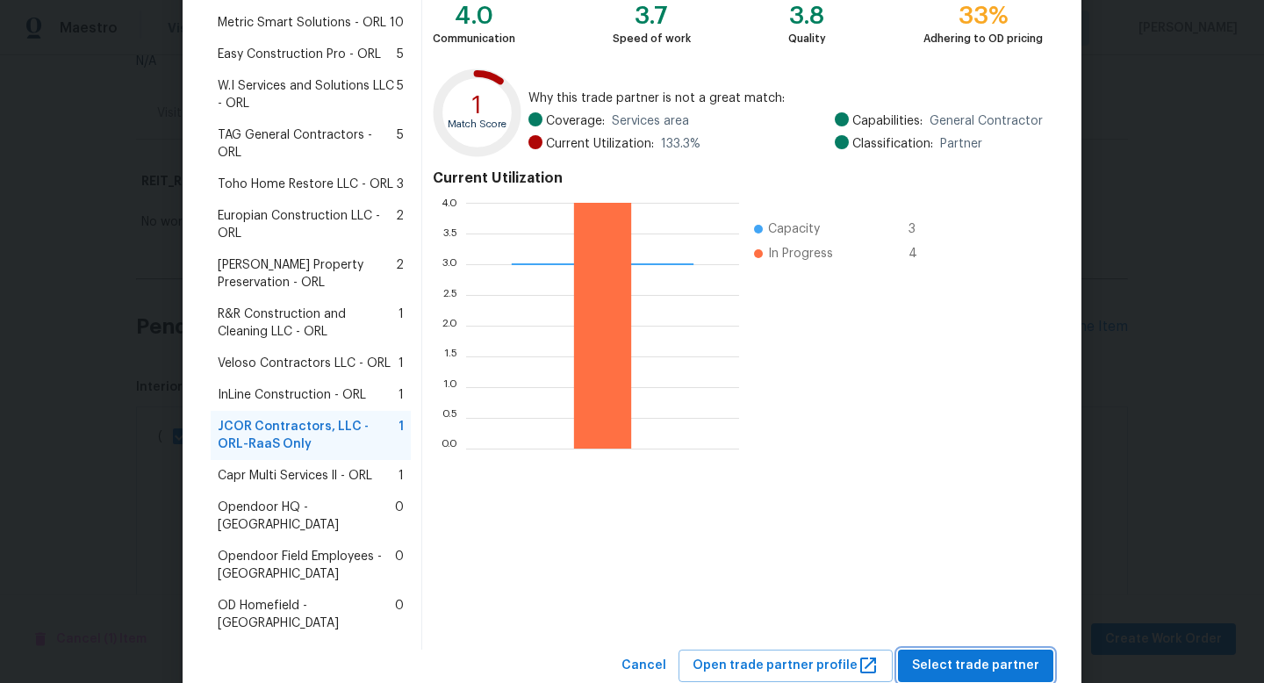
click at [961, 655] on span "Select trade partner" at bounding box center [975, 666] width 127 height 22
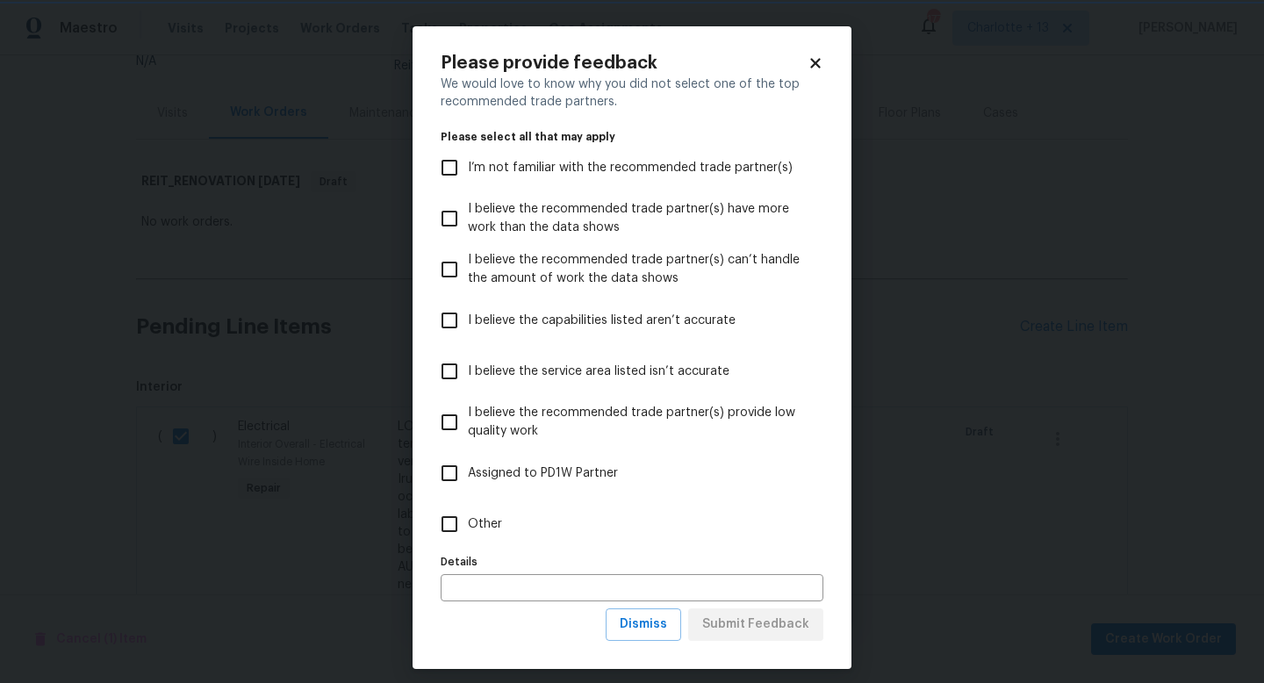
scroll to position [0, 0]
click at [448, 525] on input "Other" at bounding box center [449, 523] width 37 height 37
checkbox input "true"
click at [726, 620] on span "Submit Feedback" at bounding box center [755, 624] width 107 height 22
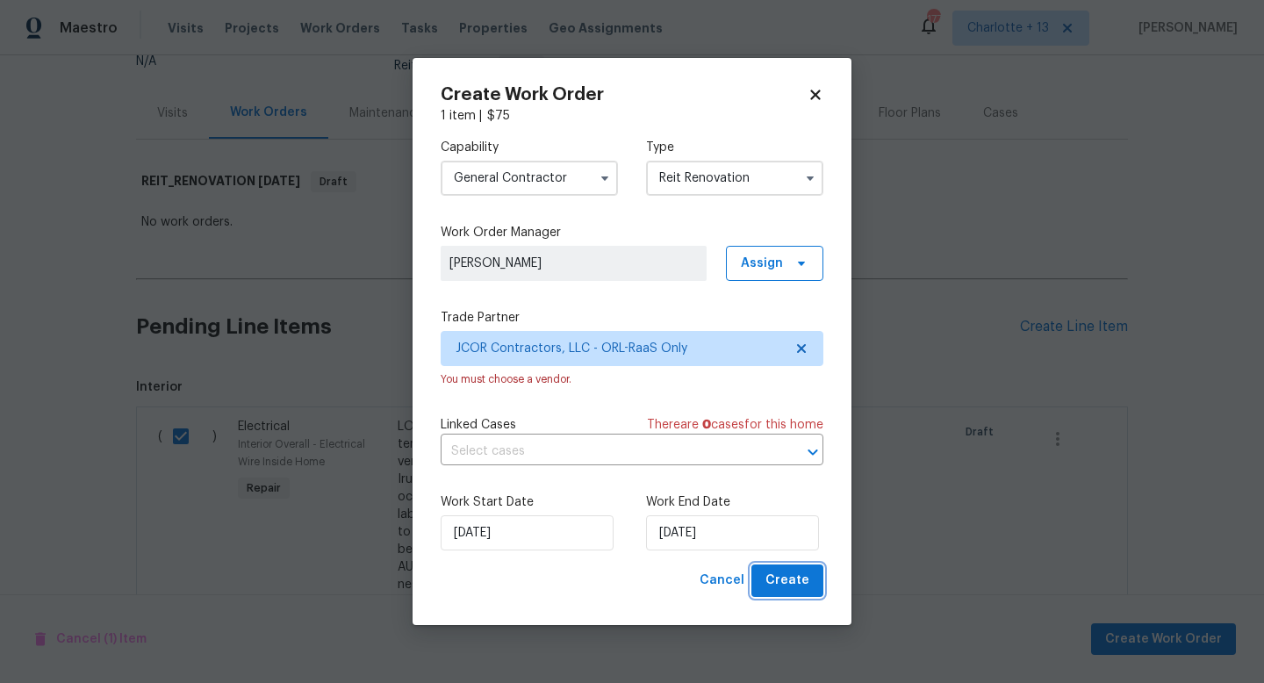
click at [781, 579] on span "Create" at bounding box center [787, 581] width 44 height 22
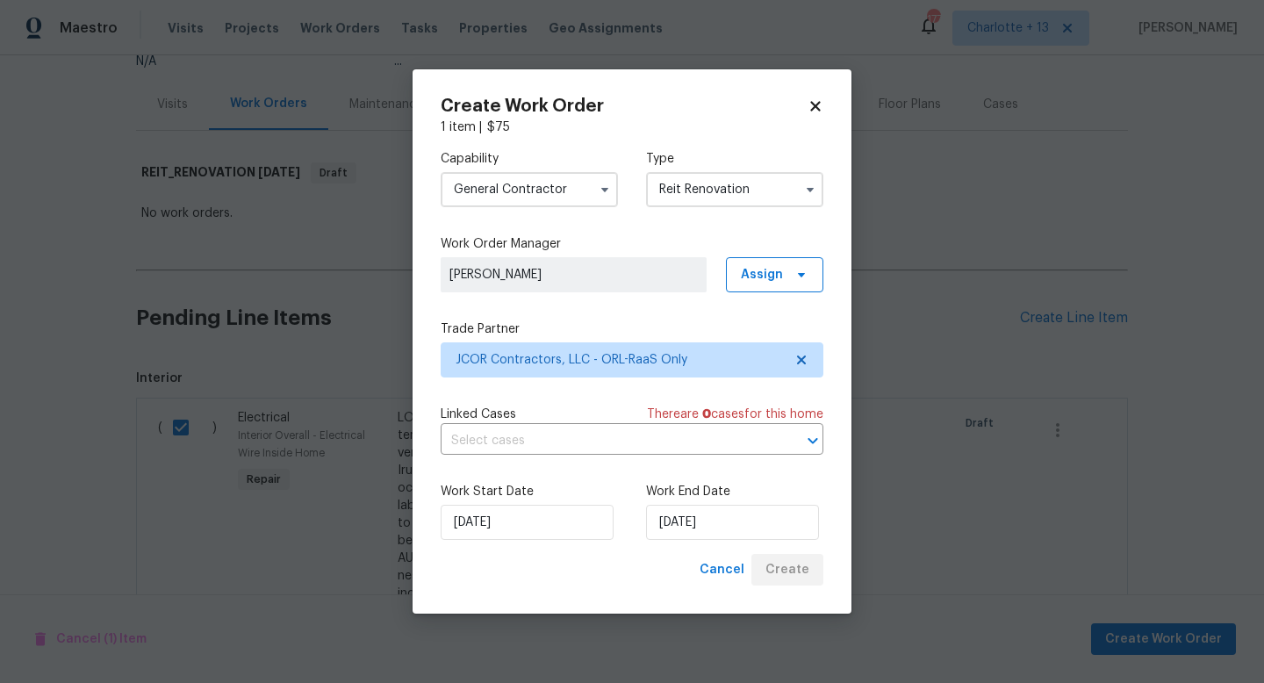
scroll to position [47, 0]
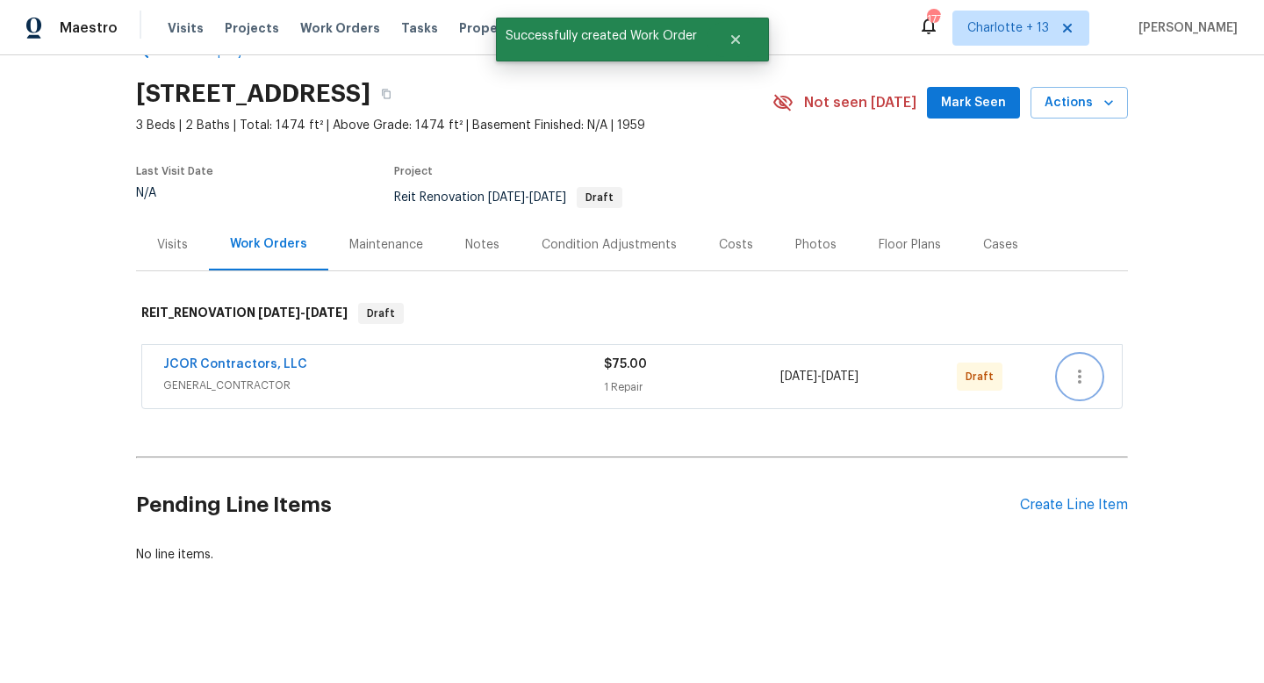
click at [1082, 374] on icon "button" at bounding box center [1079, 376] width 21 height 21
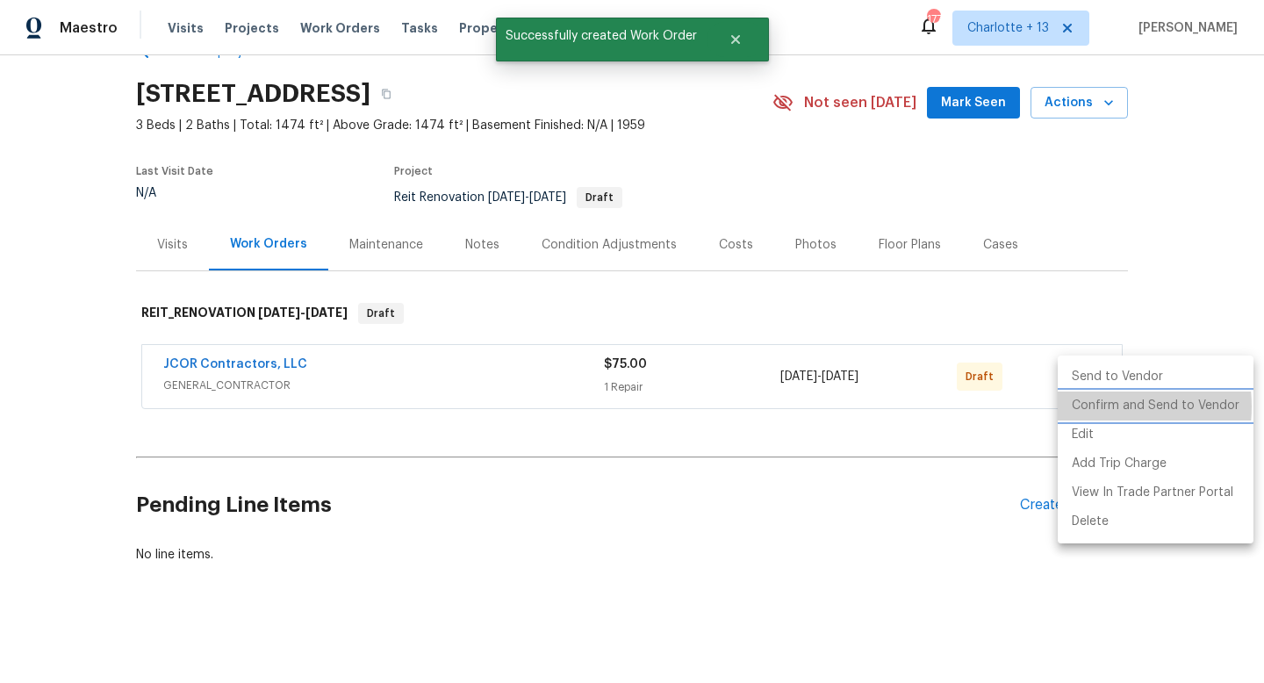
click at [1089, 406] on li "Confirm and Send to Vendor" at bounding box center [1155, 405] width 196 height 29
